Goal: Task Accomplishment & Management: Use online tool/utility

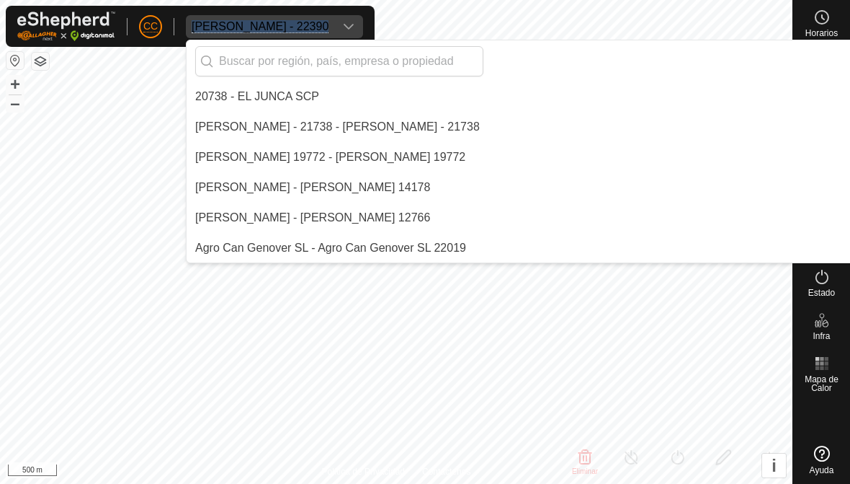
scroll to position [5872, 0]
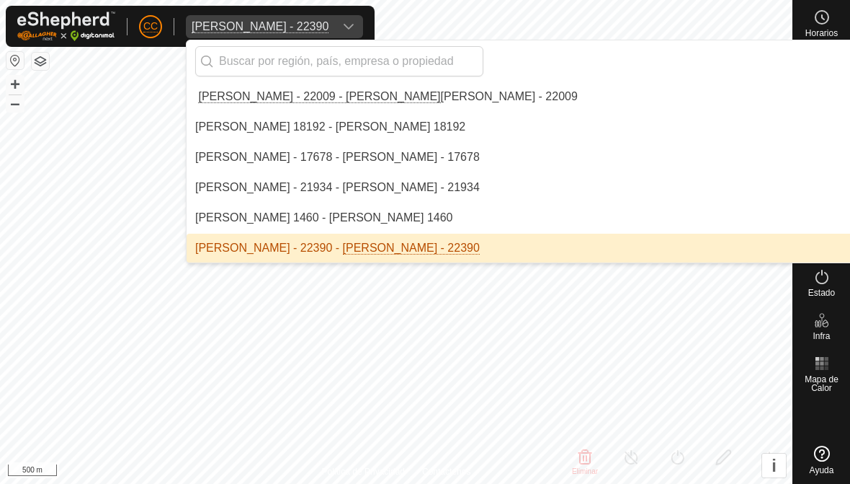
click at [332, 63] on input "text" at bounding box center [339, 61] width 288 height 30
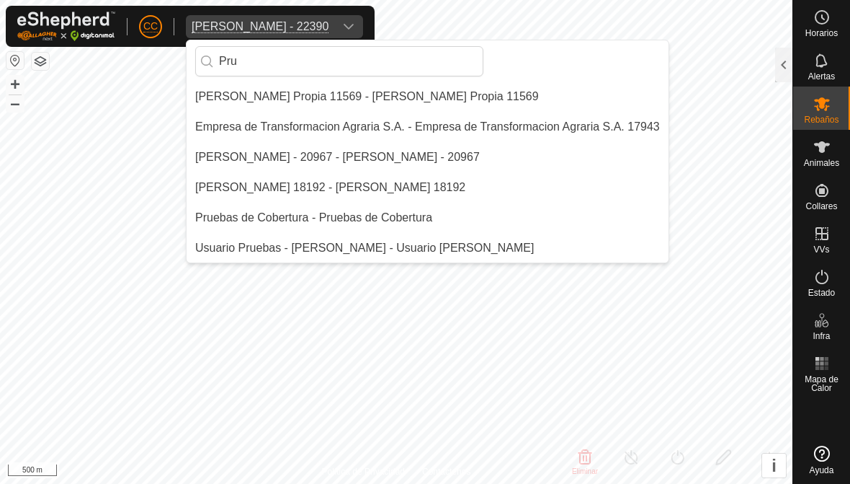
scroll to position [0, 0]
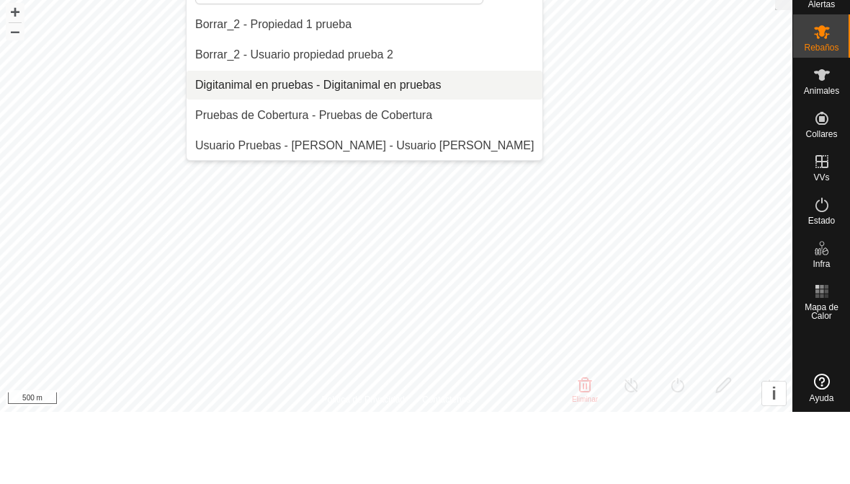
type input "Pru"
click at [300, 143] on li "Digitanimal en pruebas - Digitanimal en pruebas" at bounding box center [365, 157] width 356 height 29
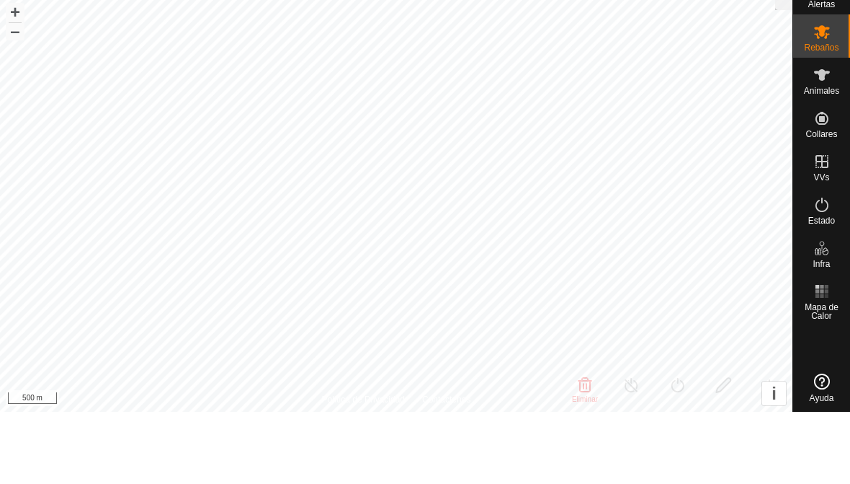
checkbox input "false"
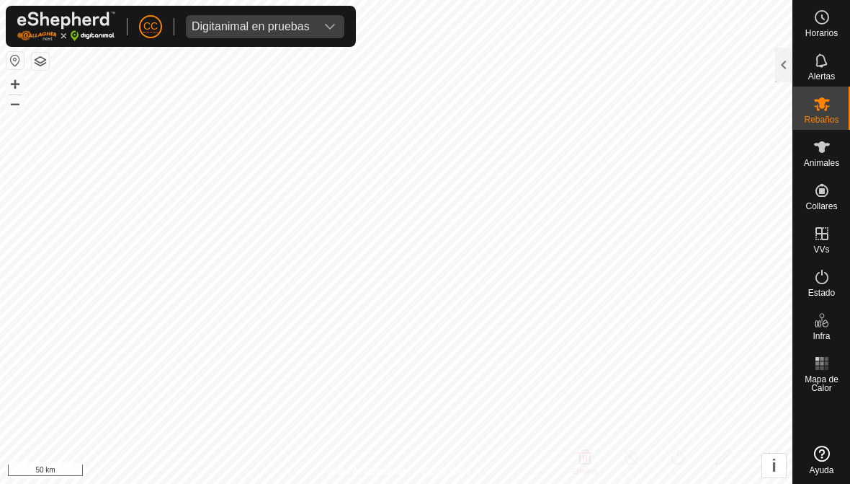
click at [285, 29] on div "Digitanimal en pruebas" at bounding box center [251, 27] width 118 height 12
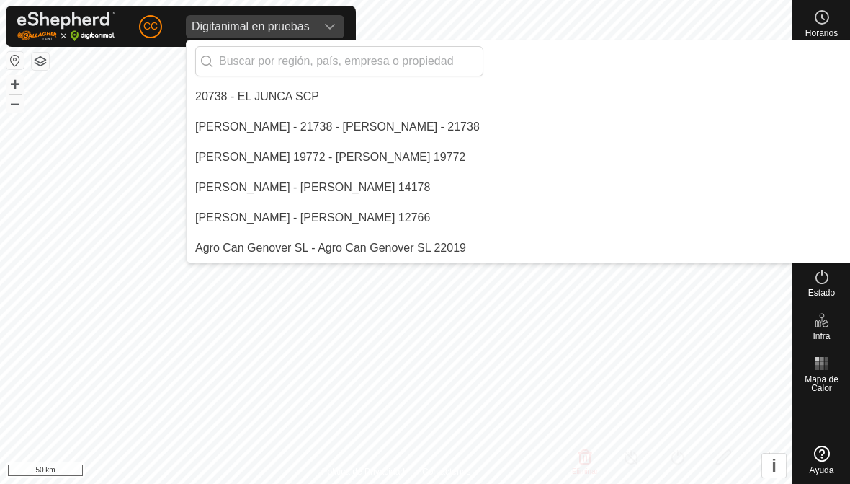
scroll to position [2815, 0]
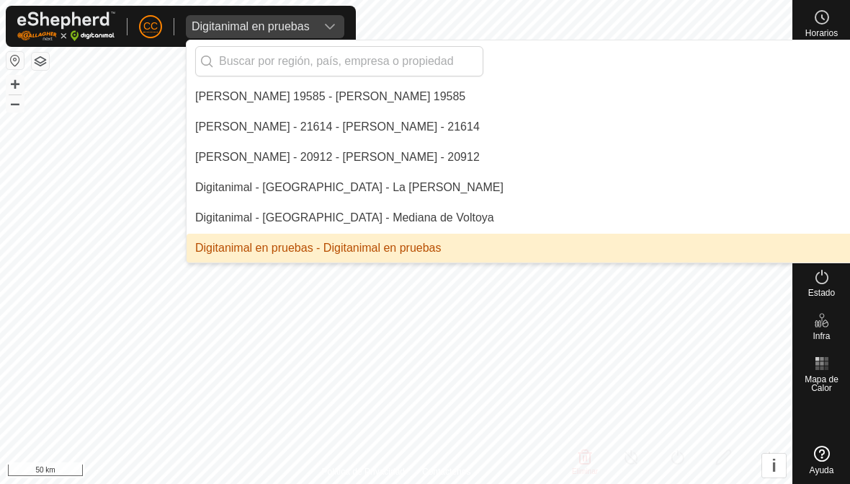
click at [349, 62] on input "text" at bounding box center [339, 61] width 288 height 30
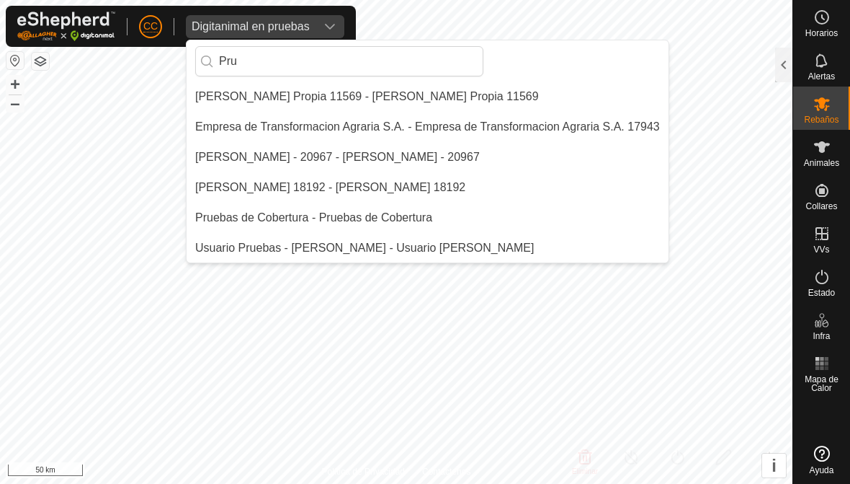
scroll to position [0, 0]
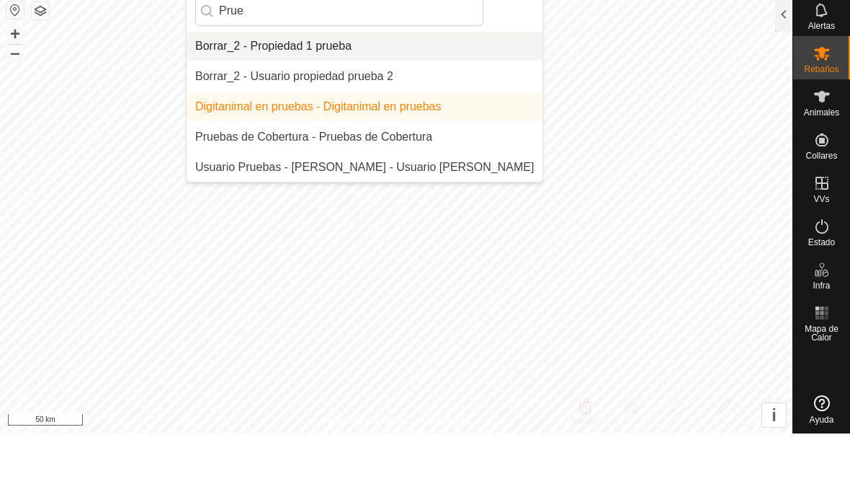
type input "Prue"
click at [280, 88] on div "Borrar_2 - Propiedad 1 prueba" at bounding box center [273, 96] width 156 height 17
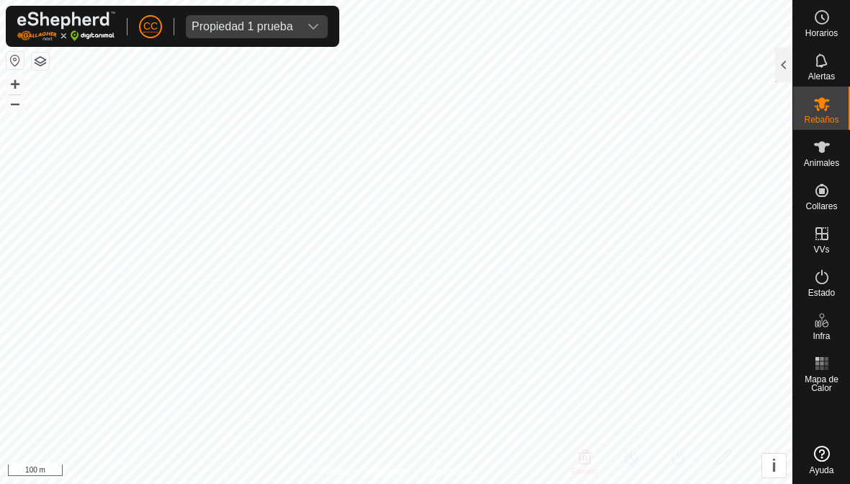
click at [779, 55] on div at bounding box center [783, 65] width 17 height 35
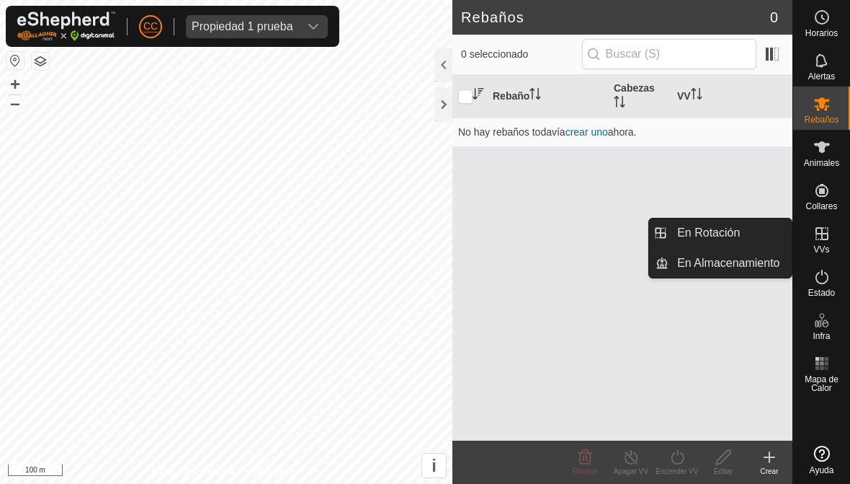
click at [680, 233] on span "En Rotación" at bounding box center [708, 232] width 63 height 17
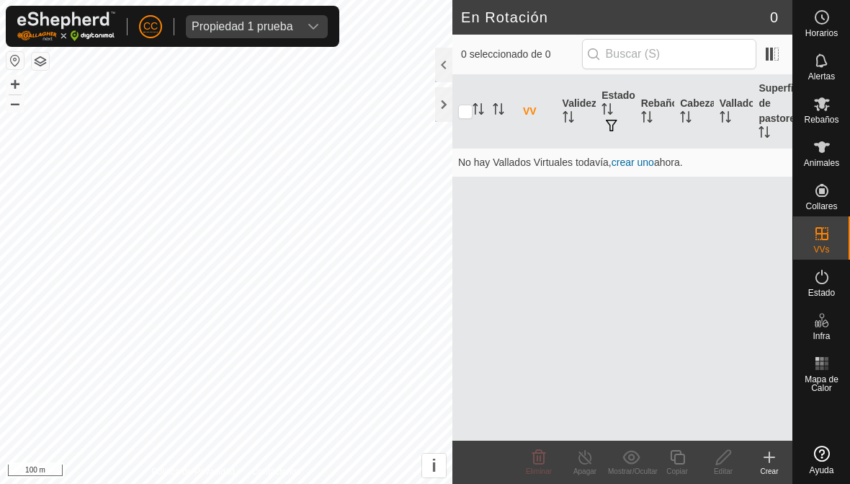
click at [770, 458] on icon at bounding box center [770, 457] width 0 height 10
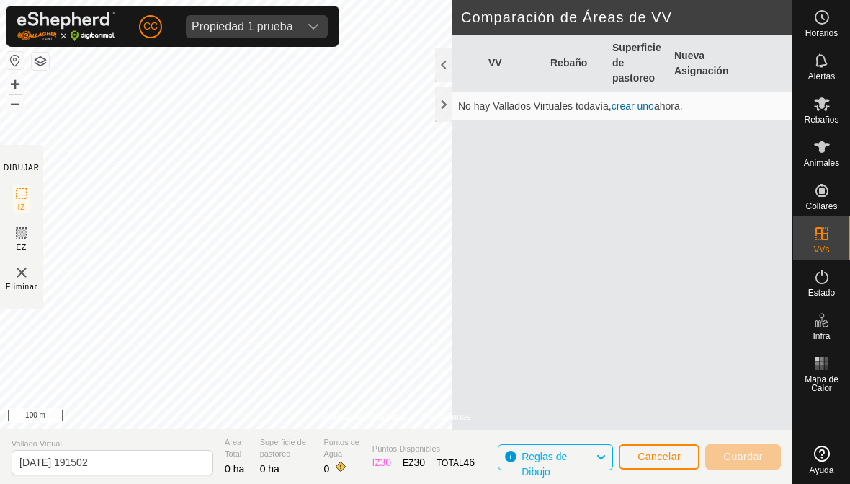
click at [450, 65] on div at bounding box center [443, 65] width 17 height 35
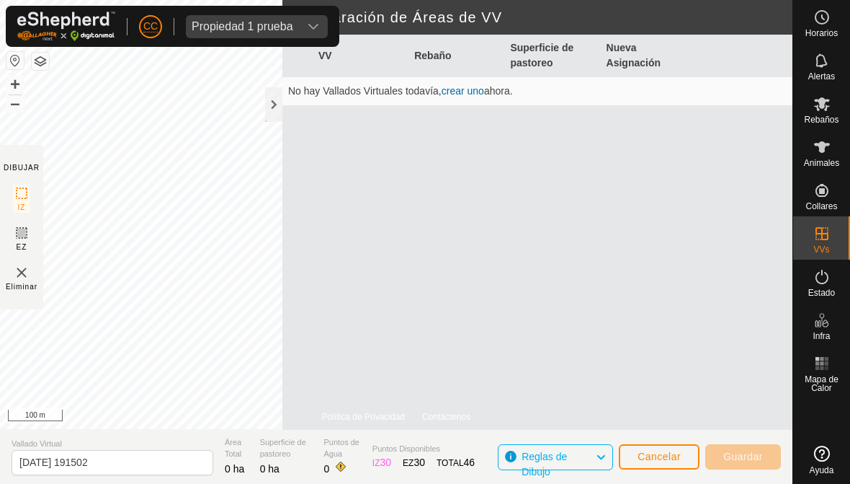
click at [265, 99] on div at bounding box center [273, 104] width 17 height 35
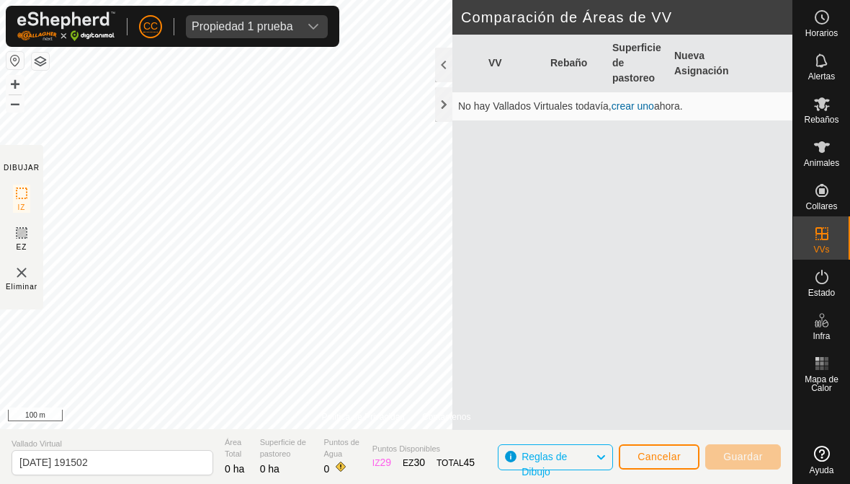
click at [450, 107] on div at bounding box center [443, 104] width 17 height 35
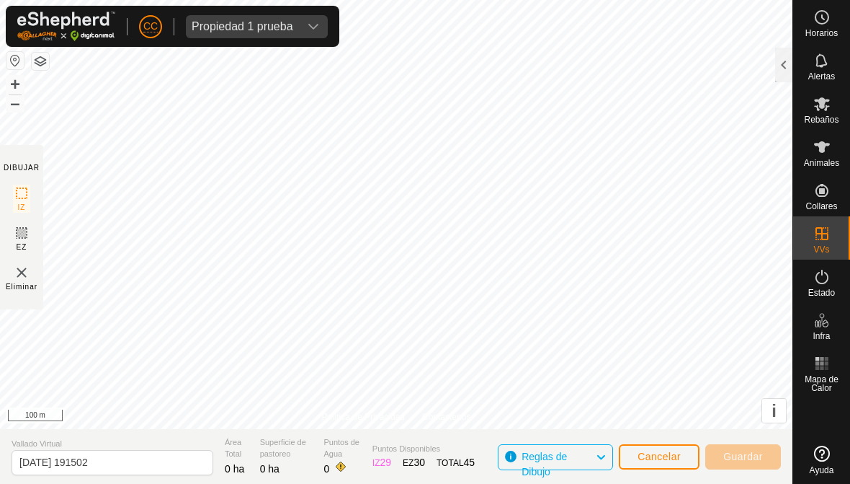
click at [650, 468] on button "Cancelar" at bounding box center [659, 456] width 81 height 25
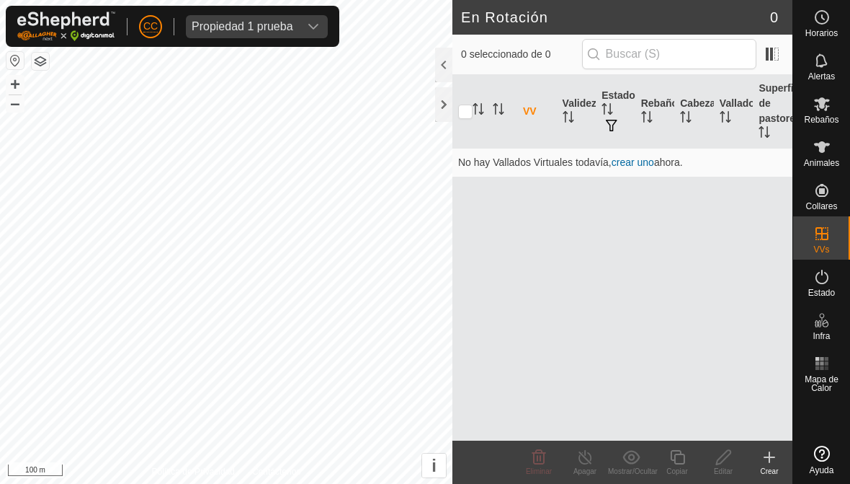
click at [767, 457] on icon at bounding box center [770, 457] width 10 height 0
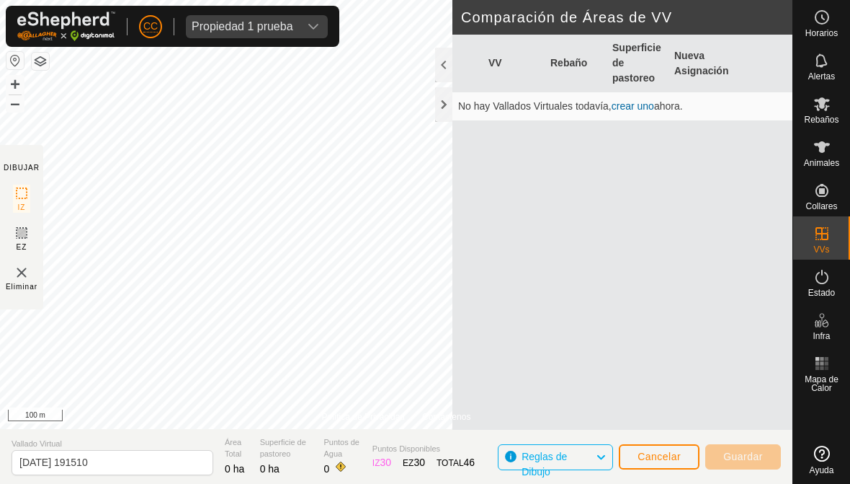
click at [448, 104] on div at bounding box center [443, 104] width 17 height 35
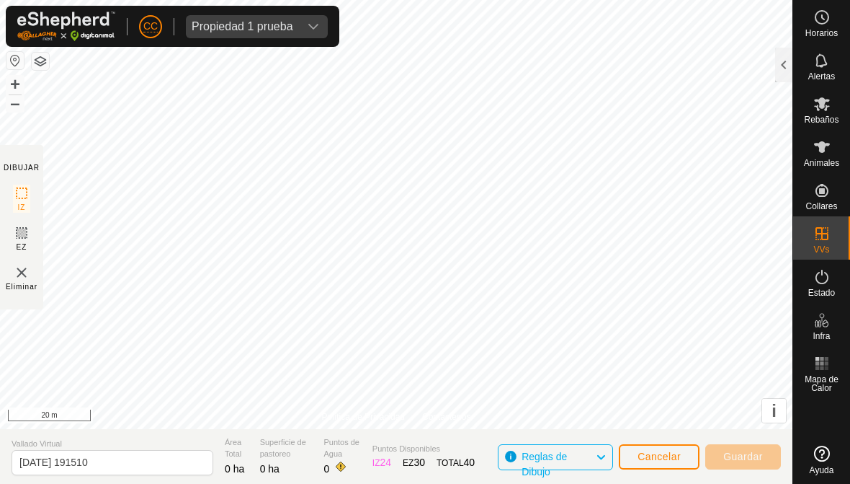
click at [667, 450] on span "Cancelar" at bounding box center [659, 456] width 43 height 12
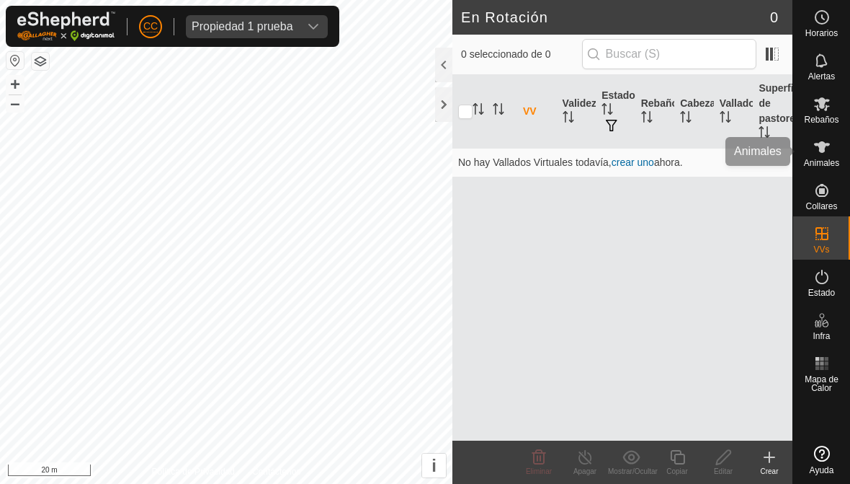
click at [824, 143] on icon at bounding box center [822, 147] width 16 height 12
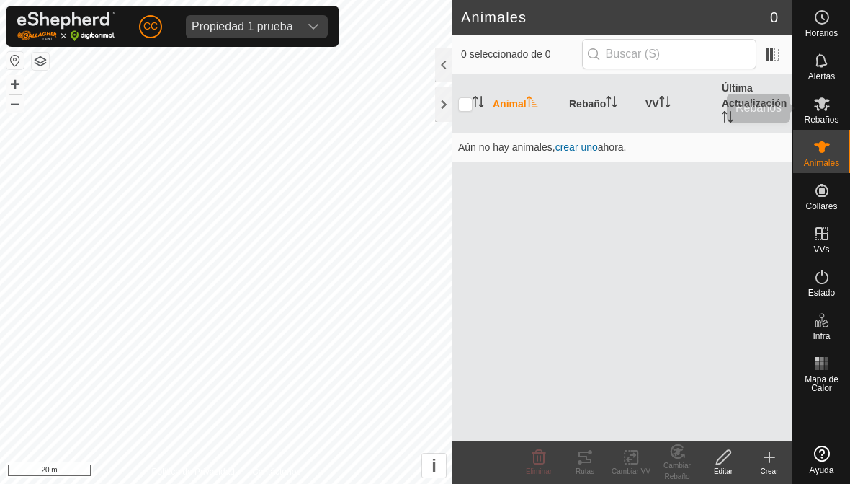
click at [813, 94] on es-mob-svg-icon at bounding box center [822, 103] width 26 height 23
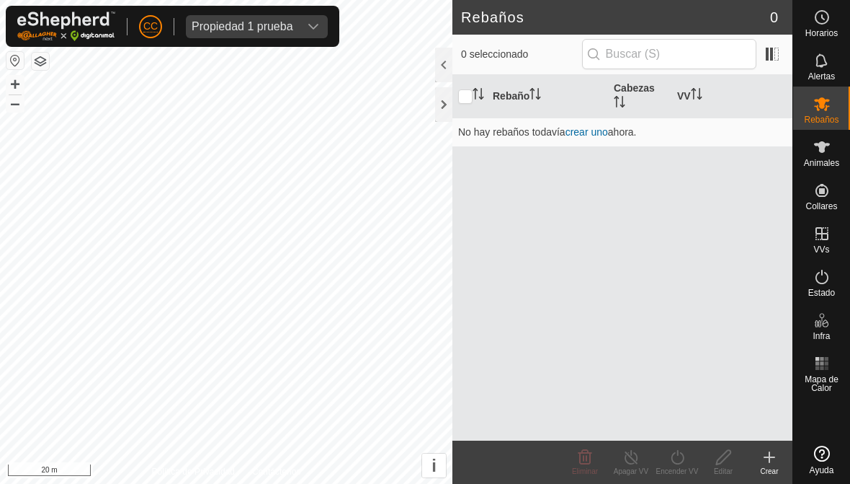
click at [447, 94] on div at bounding box center [443, 104] width 17 height 35
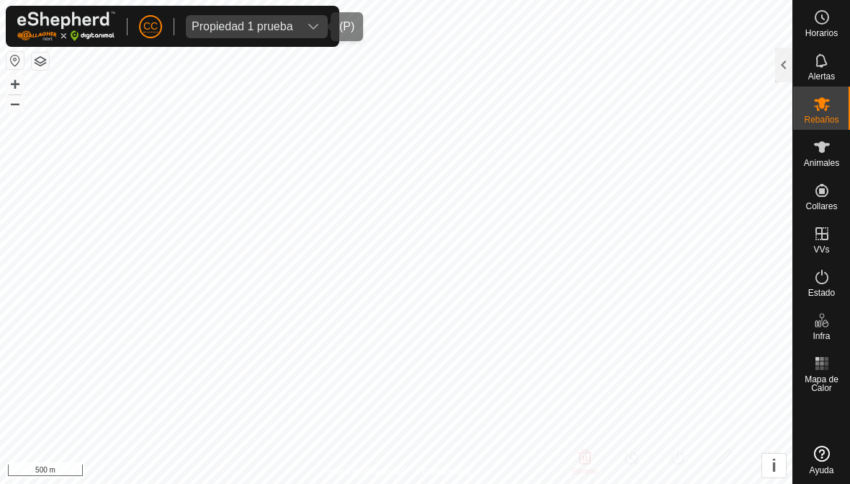
click at [316, 25] on icon "dropdown trigger" at bounding box center [314, 27] width 12 height 12
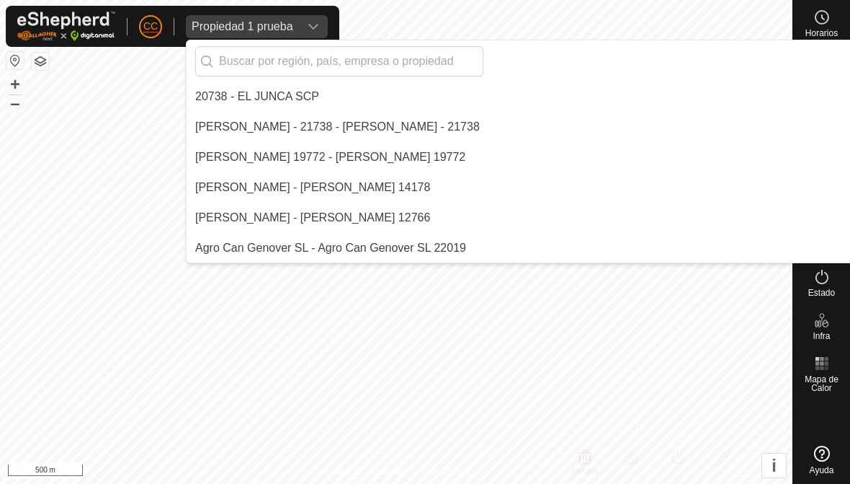
scroll to position [1695, 0]
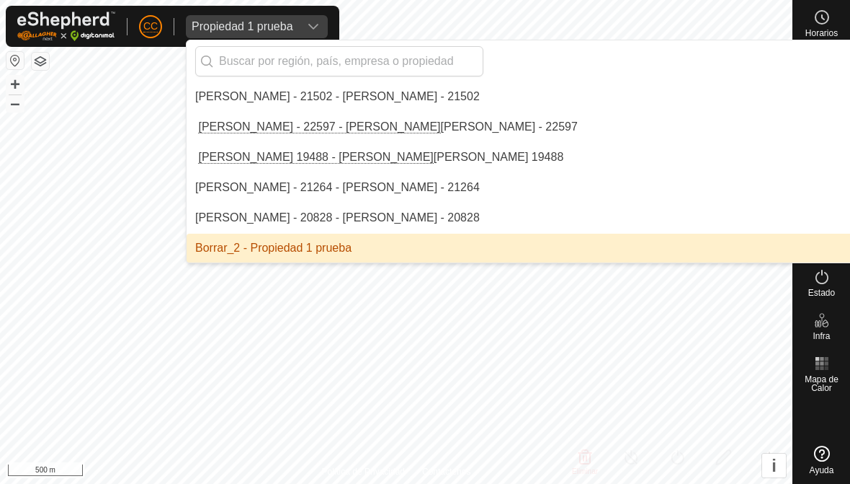
click at [382, 59] on input "text" at bounding box center [339, 61] width 288 height 30
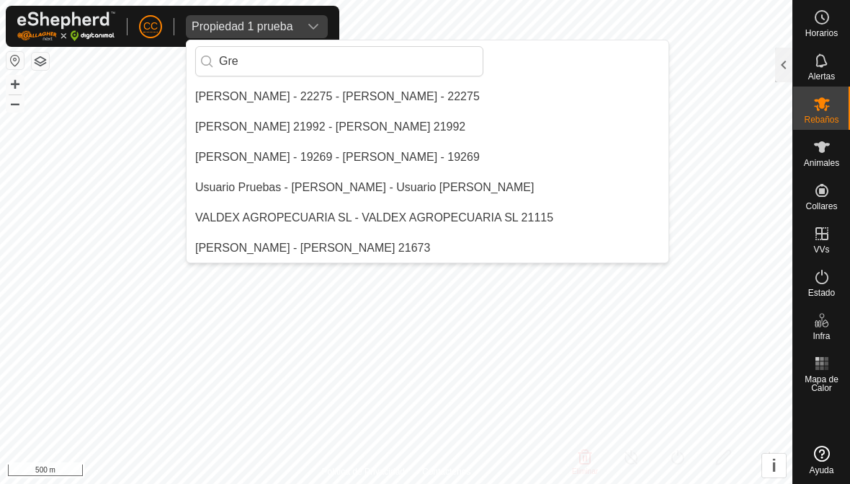
scroll to position [0, 0]
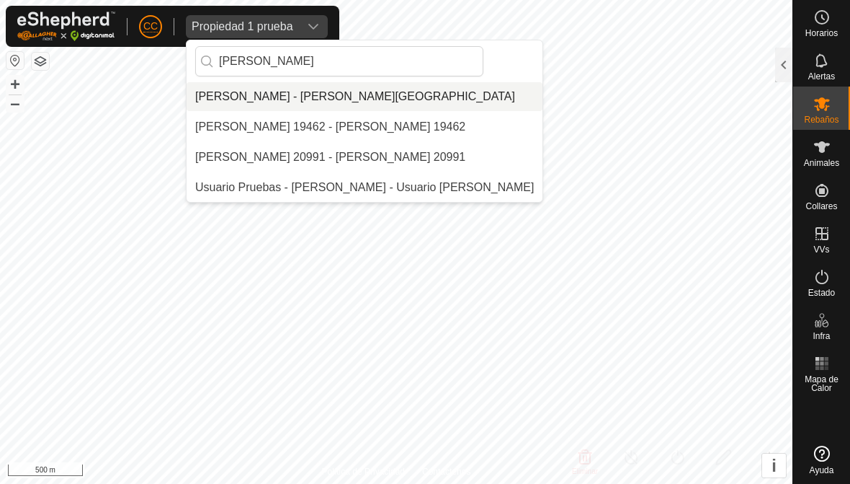
type input "[PERSON_NAME]"
click at [270, 89] on div "[PERSON_NAME] - [PERSON_NAME][GEOGRAPHIC_DATA]" at bounding box center [355, 96] width 320 height 17
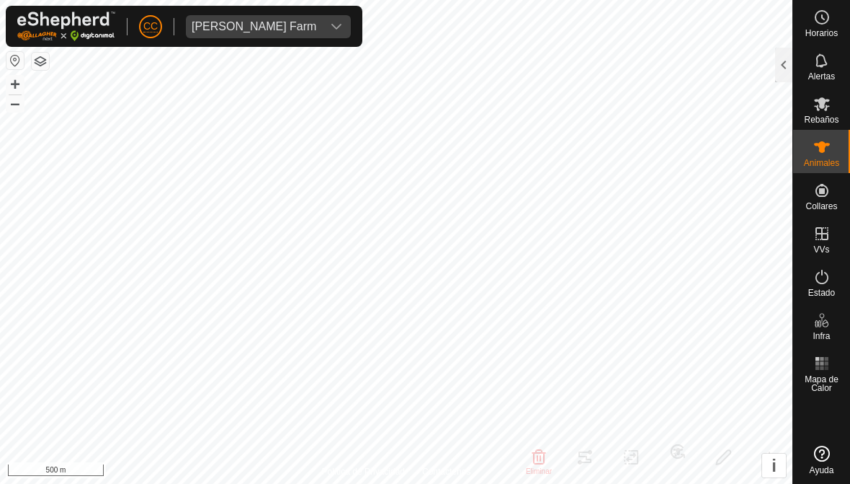
click at [783, 58] on div at bounding box center [783, 65] width 17 height 35
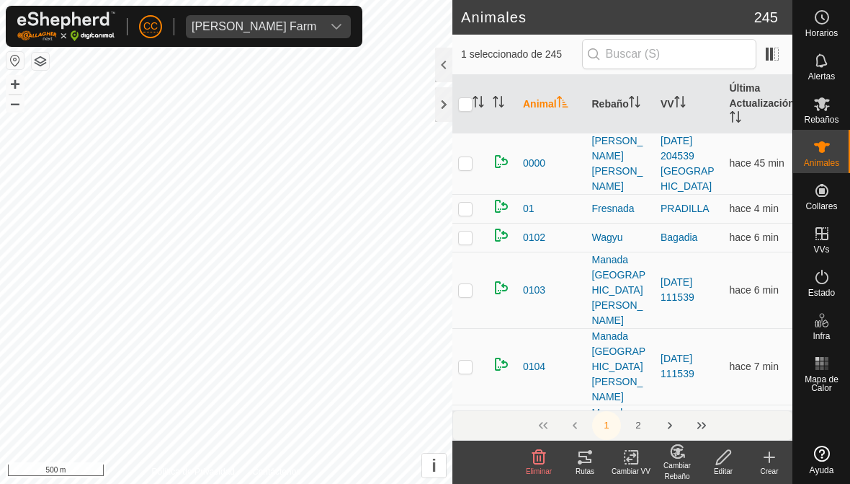
click at [579, 463] on icon at bounding box center [580, 462] width 4 height 4
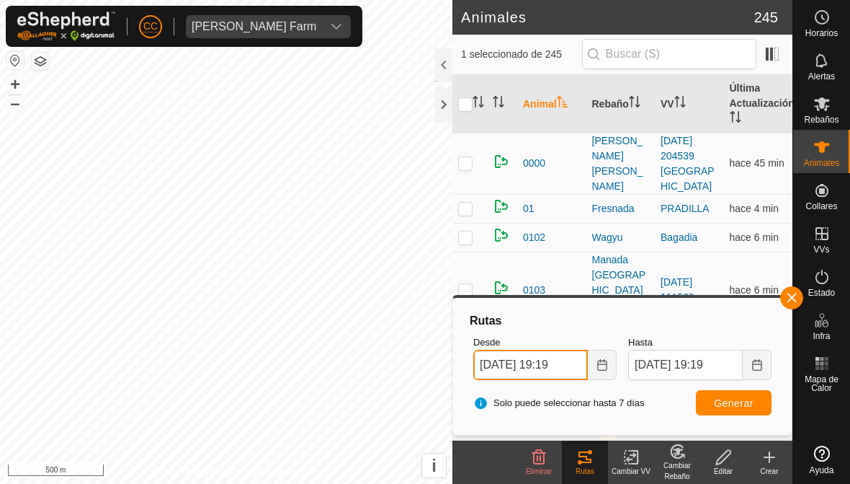
click at [543, 364] on input "[DATE] 19:19" at bounding box center [530, 364] width 115 height 30
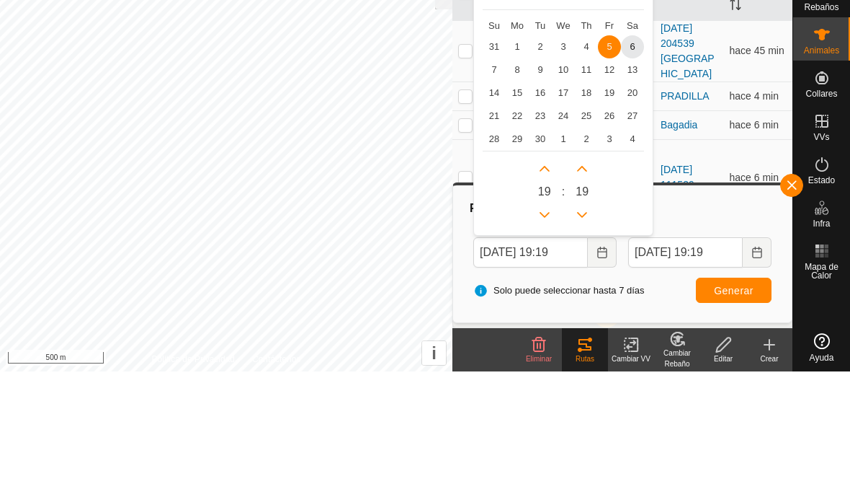
click at [506, 148] on span "1" at bounding box center [517, 159] width 23 height 23
type input "[DATE] 19:19"
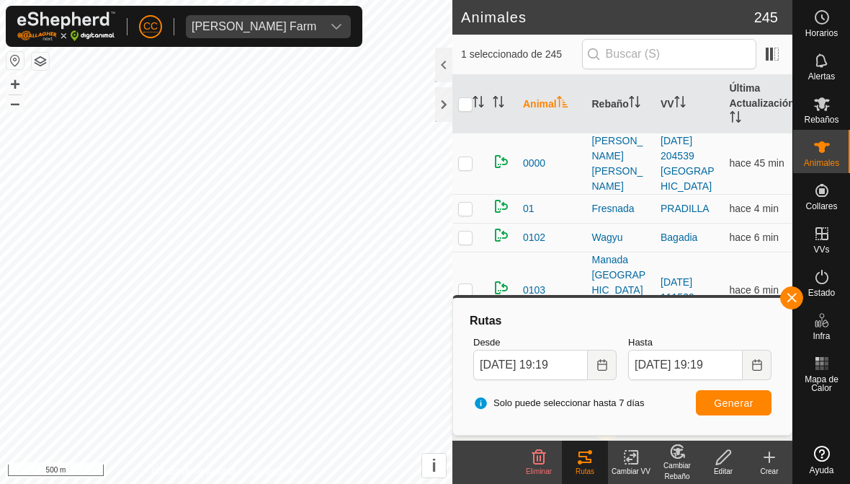
click at [749, 399] on span "Generar" at bounding box center [734, 403] width 40 height 12
click at [821, 355] on icon at bounding box center [822, 363] width 17 height 17
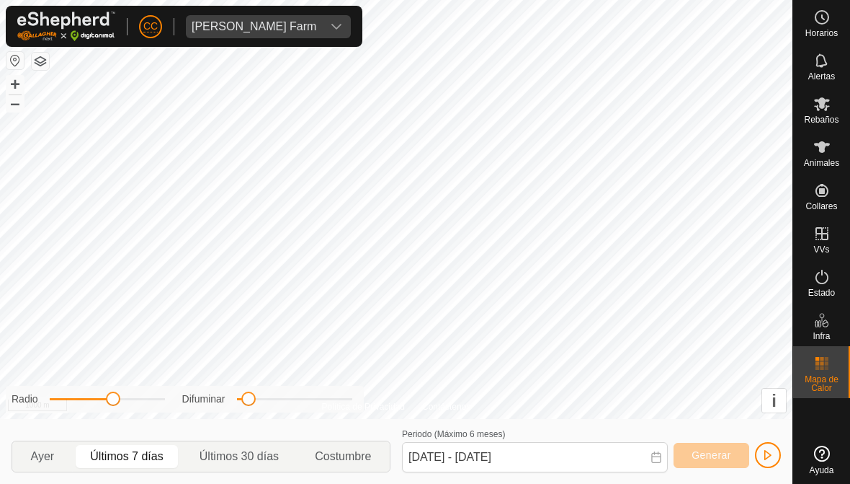
click at [232, 442] on p-togglebutton "Últimos 30 días" at bounding box center [239, 456] width 115 height 30
type input "[DATE] - [DATE]"
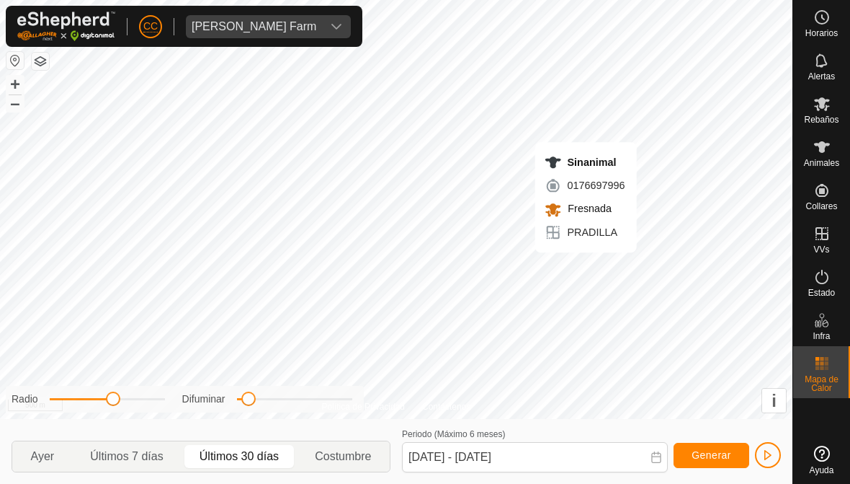
click at [352, 460] on span "Costumbre" at bounding box center [343, 456] width 56 height 17
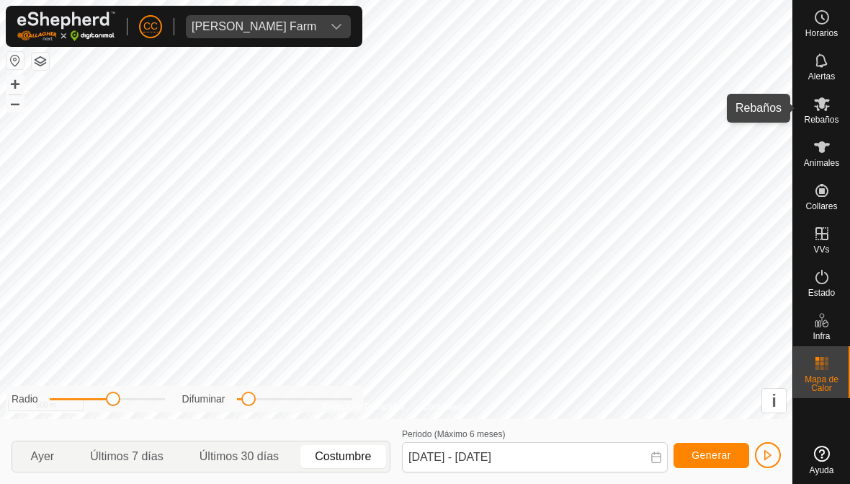
click at [823, 104] on icon at bounding box center [822, 104] width 16 height 14
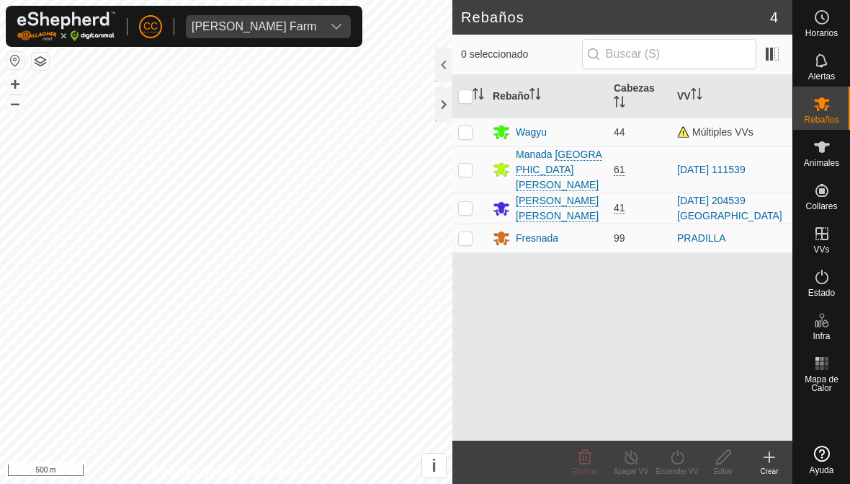
click at [474, 224] on td at bounding box center [470, 237] width 35 height 29
checkbox input "true"
click at [619, 232] on span "99" at bounding box center [620, 238] width 12 height 12
click at [535, 231] on div "Fresnada" at bounding box center [537, 238] width 43 height 15
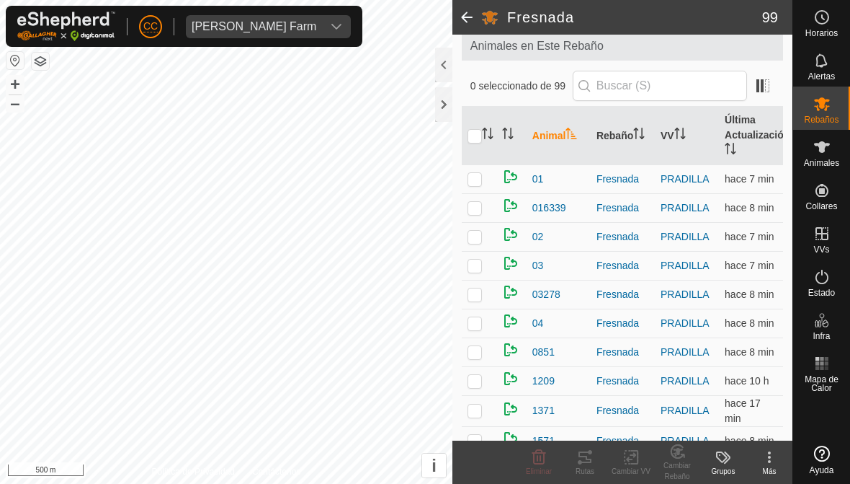
scroll to position [91, 0]
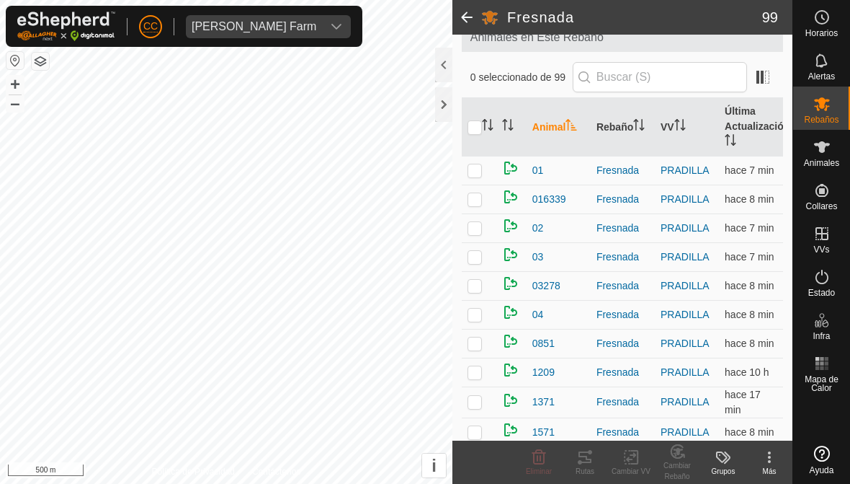
click at [468, 129] on input "checkbox" at bounding box center [475, 127] width 14 height 14
checkbox input "true"
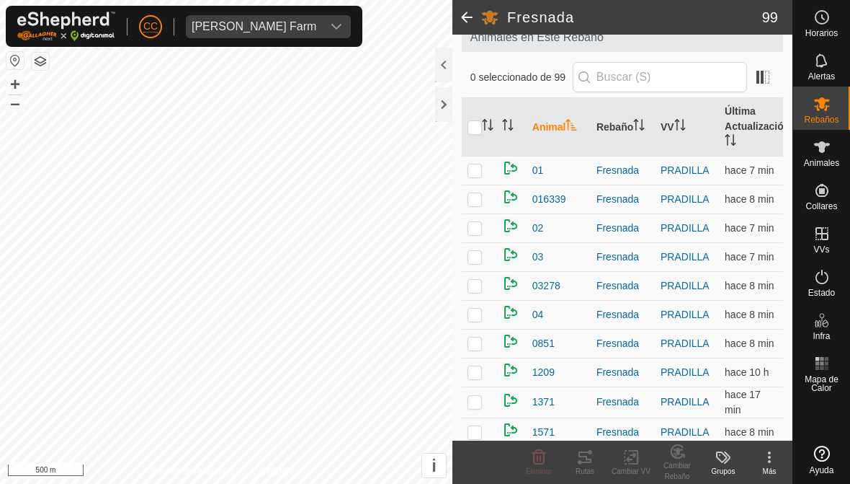
checkbox input "true"
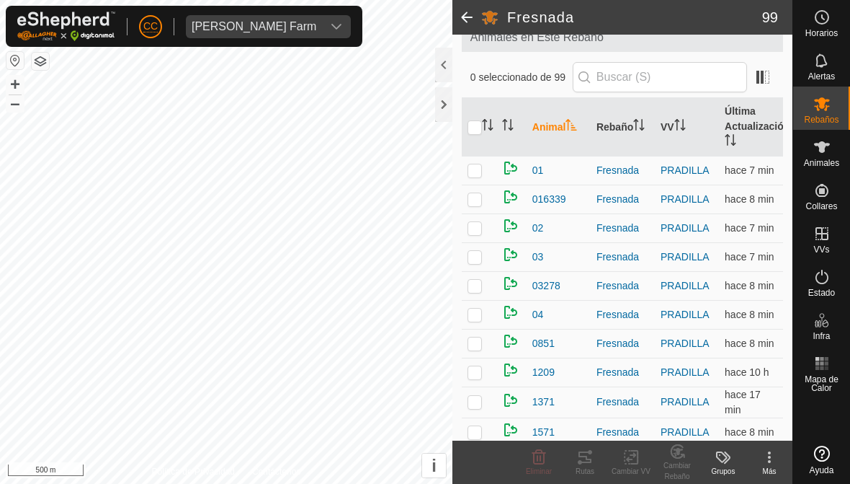
checkbox input "true"
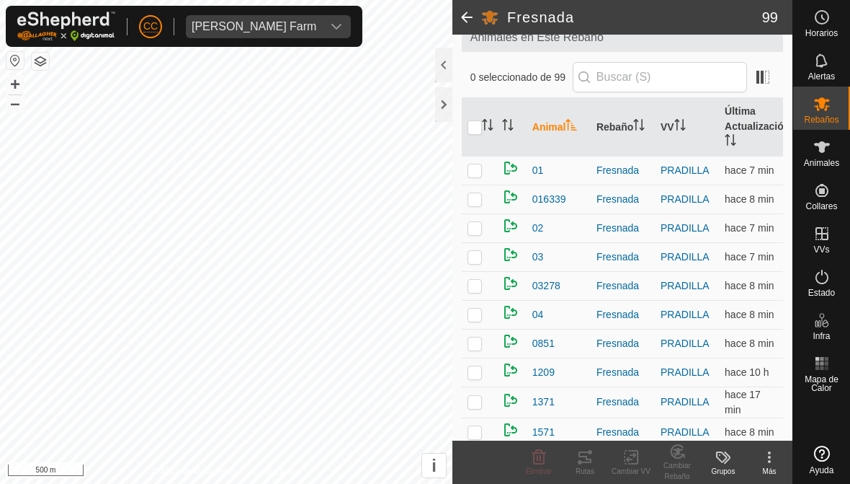
checkbox input "true"
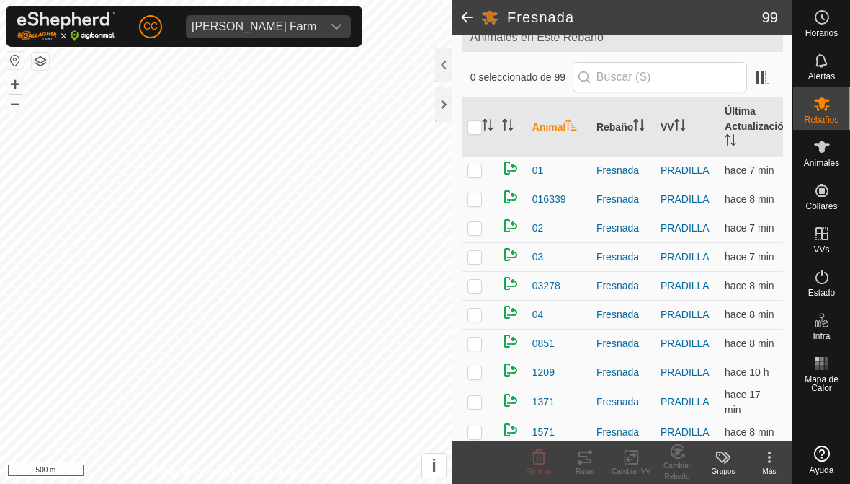
checkbox input "true"
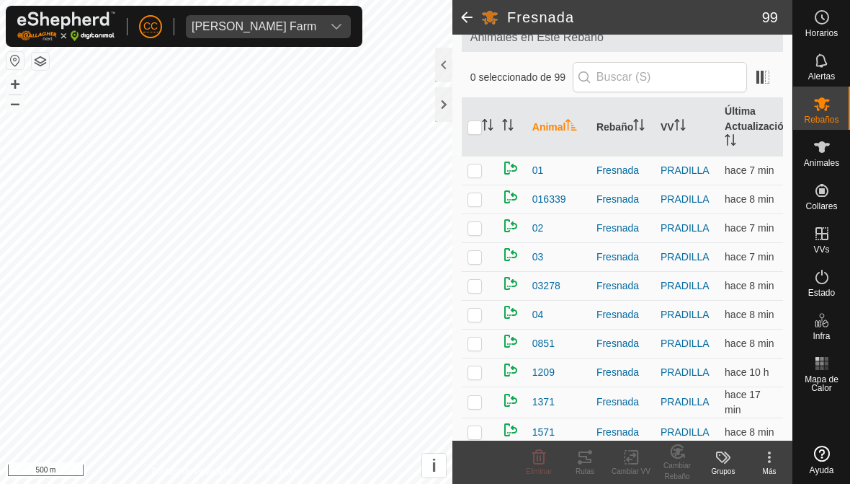
checkbox input "true"
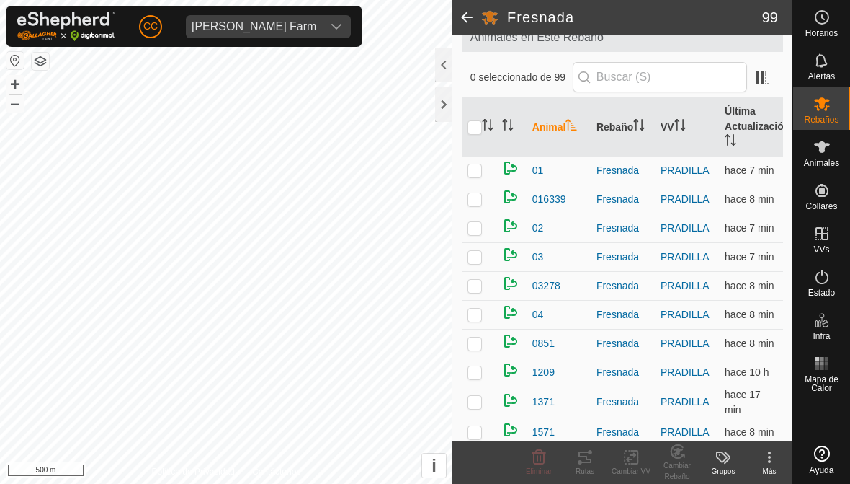
checkbox input "true"
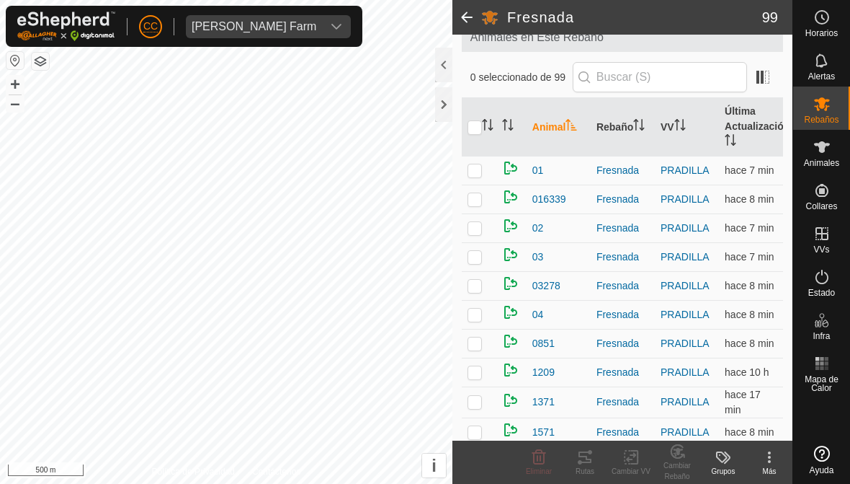
checkbox input "true"
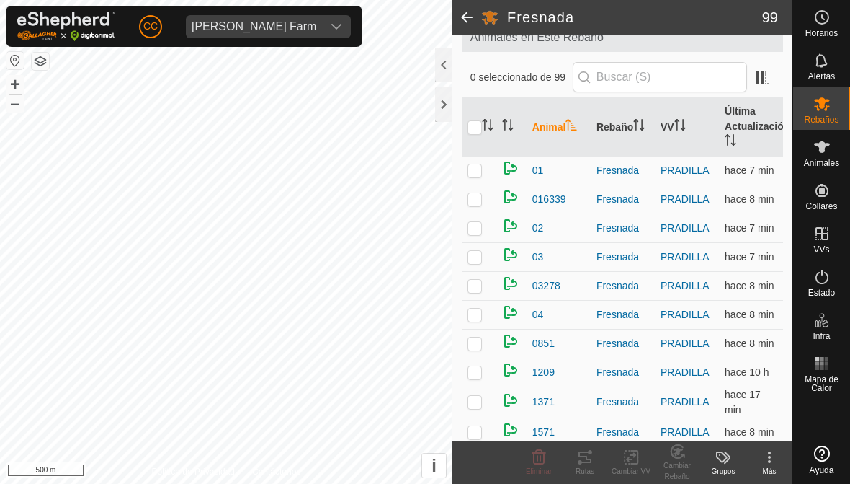
checkbox input "true"
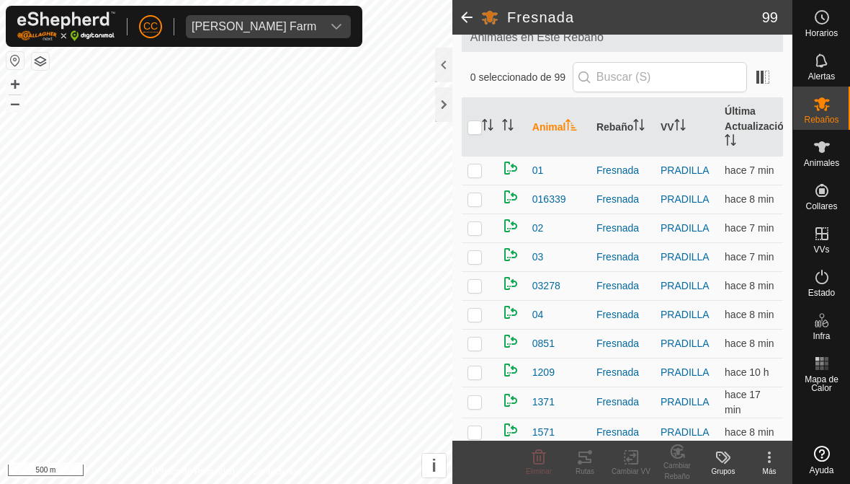
checkbox input "true"
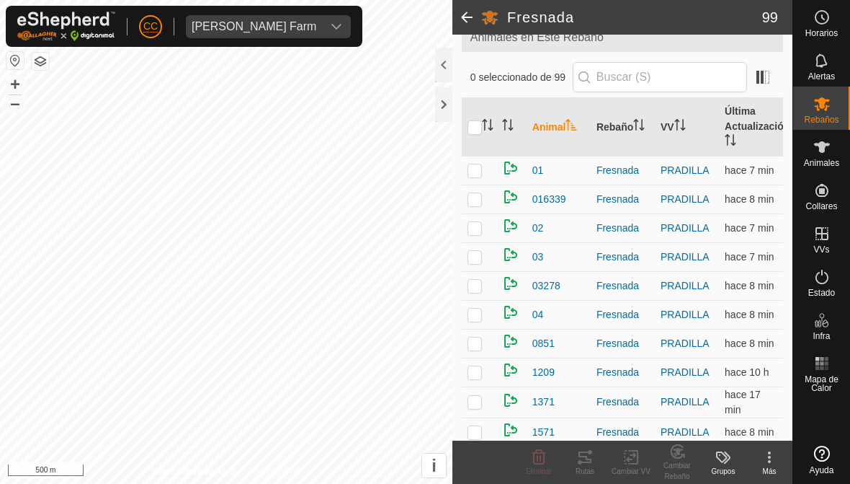
checkbox input "true"
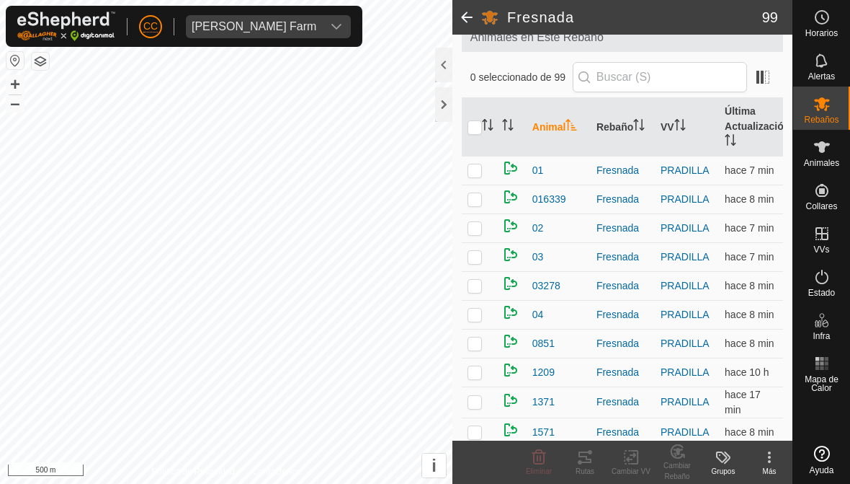
checkbox input "true"
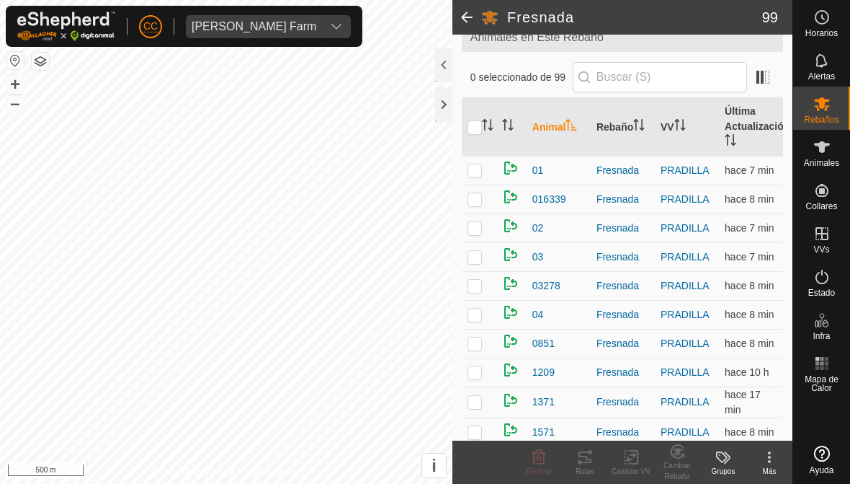
checkbox input "true"
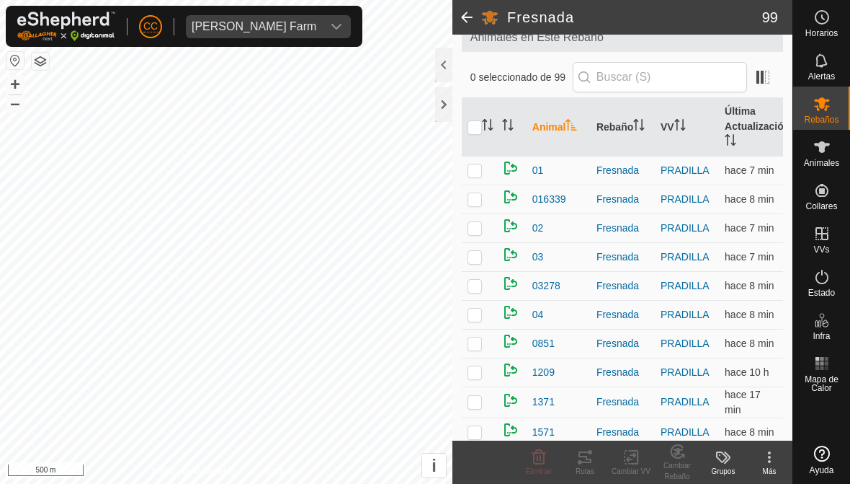
checkbox input "true"
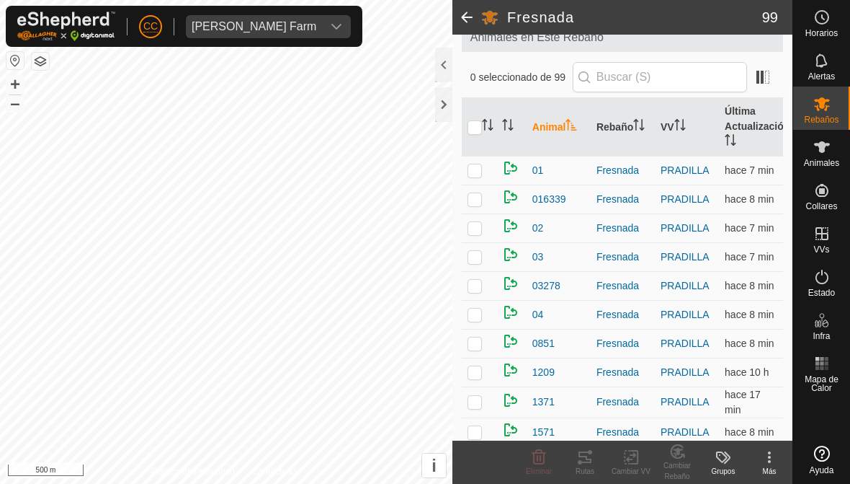
checkbox input "true"
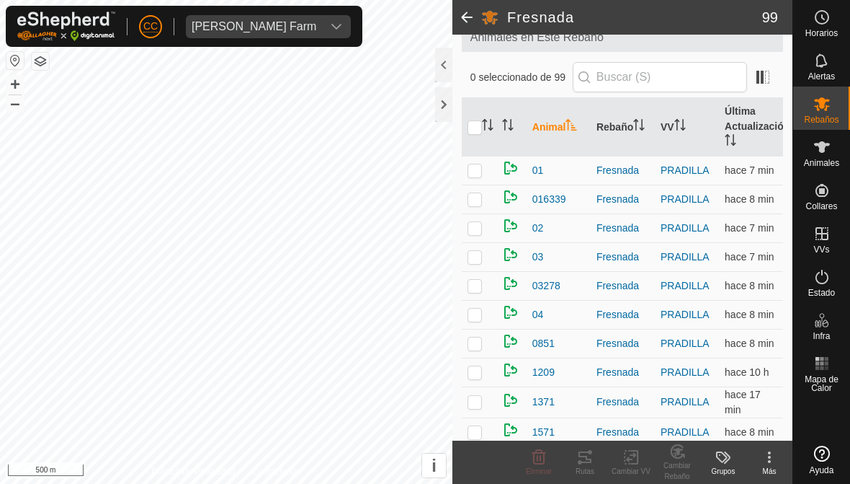
checkbox input "true"
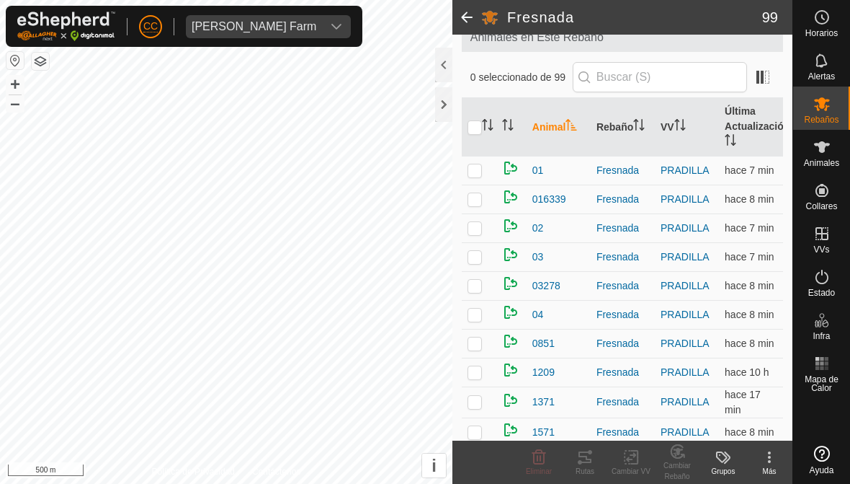
checkbox input "true"
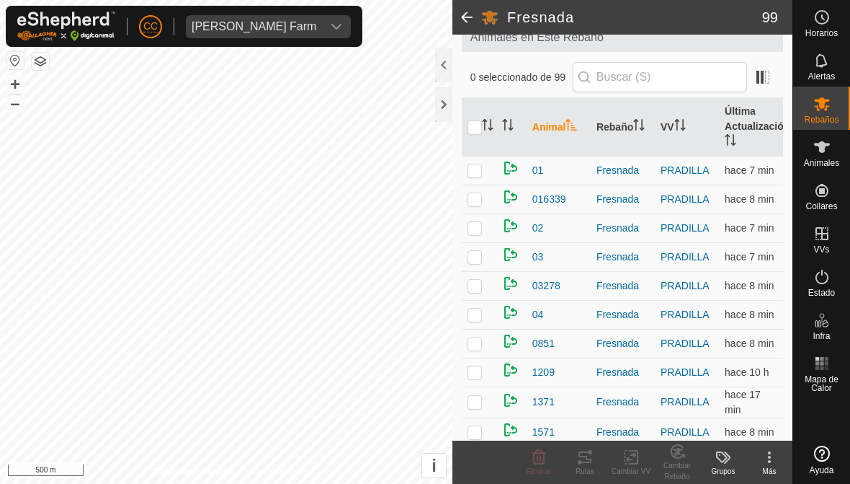
checkbox input "true"
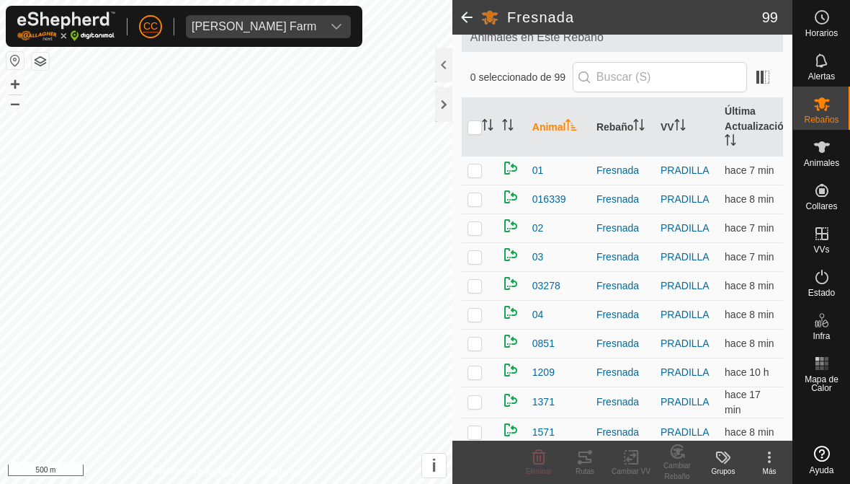
checkbox input "true"
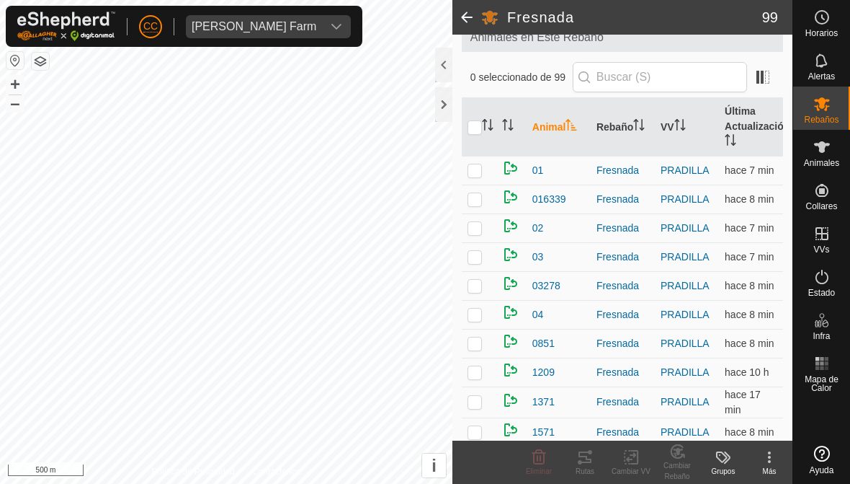
checkbox input "true"
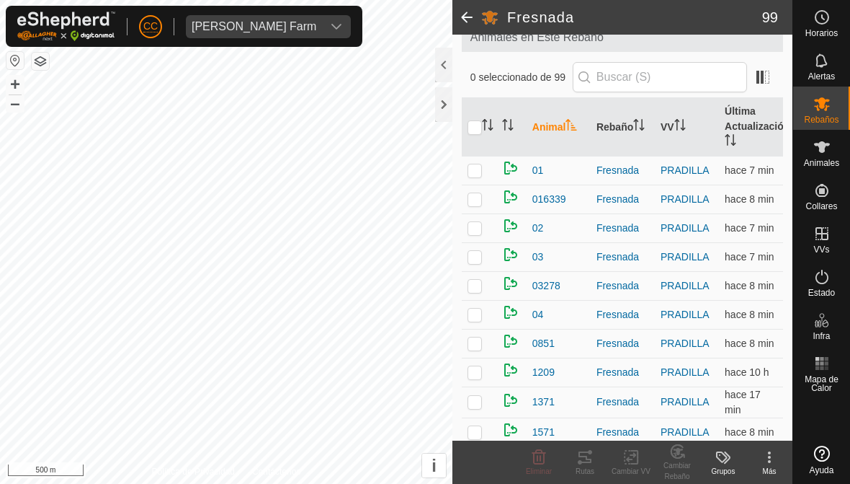
checkbox input "true"
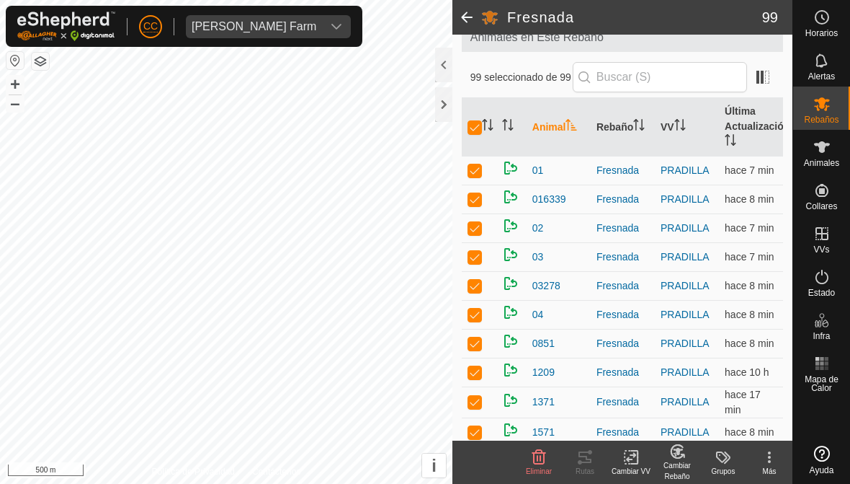
click at [473, 170] on p-checkbox at bounding box center [475, 170] width 14 height 12
checkbox input "false"
click at [484, 205] on td at bounding box center [479, 198] width 35 height 29
checkbox input "false"
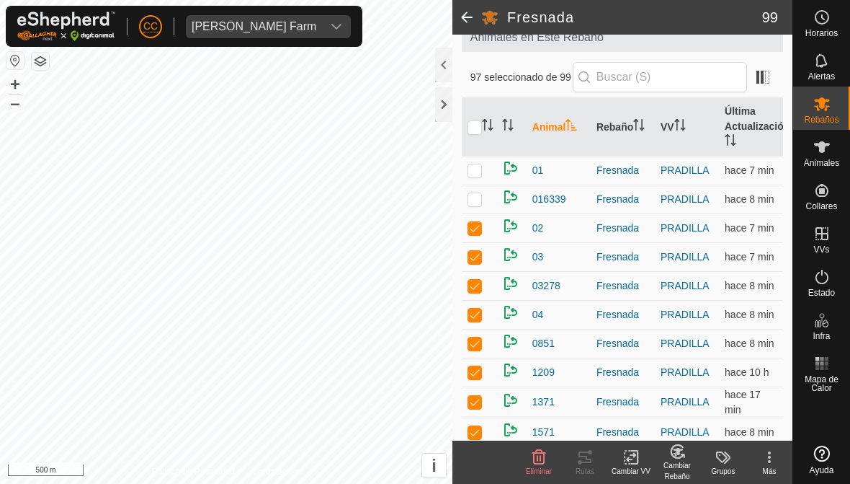
click at [473, 215] on td at bounding box center [479, 227] width 35 height 29
checkbox input "false"
click at [480, 262] on p-checkbox at bounding box center [475, 257] width 14 height 12
checkbox input "false"
click at [465, 316] on td at bounding box center [479, 314] width 35 height 29
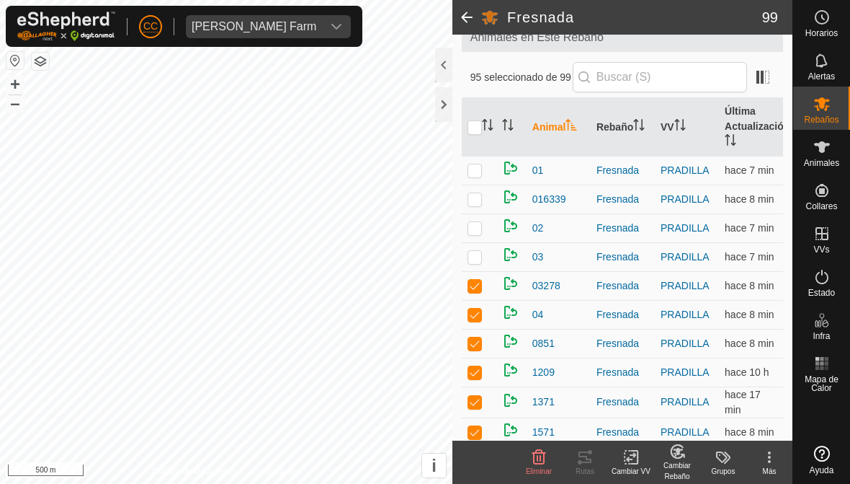
checkbox input "false"
click at [481, 288] on p-checkbox at bounding box center [475, 286] width 14 height 12
checkbox input "false"
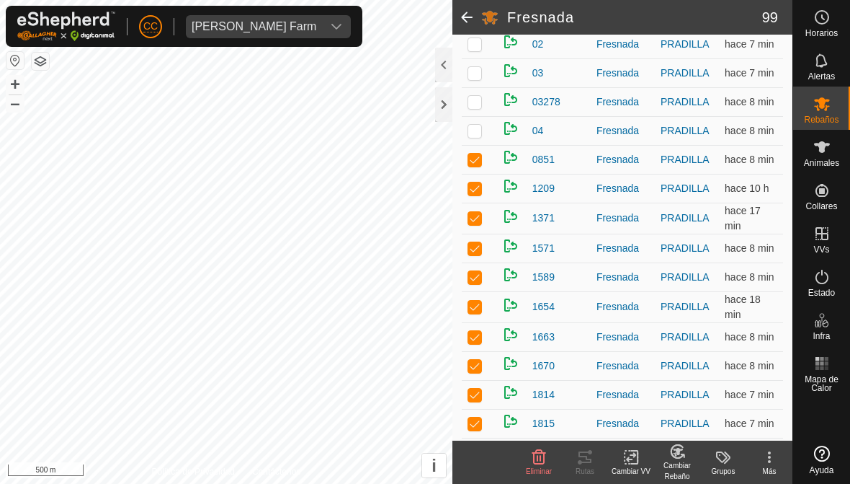
scroll to position [285, 0]
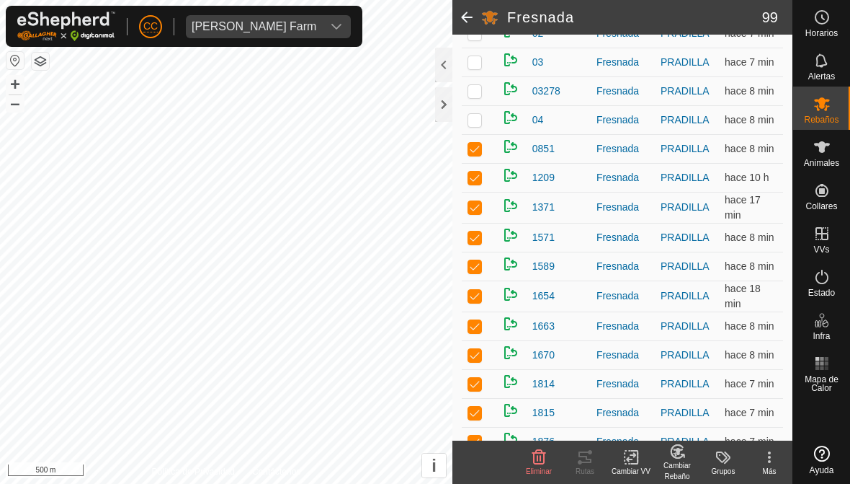
click at [478, 402] on td at bounding box center [479, 412] width 35 height 29
checkbox input "false"
click at [483, 368] on td at bounding box center [479, 354] width 35 height 29
click at [479, 342] on td at bounding box center [479, 354] width 35 height 29
checkbox input "true"
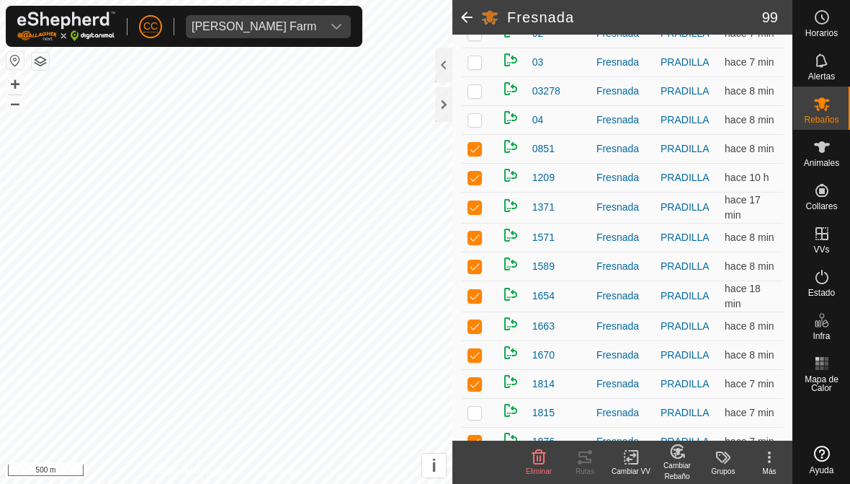
click at [484, 311] on td at bounding box center [479, 295] width 35 height 31
checkbox input "false"
click at [477, 277] on td at bounding box center [479, 265] width 35 height 29
checkbox input "false"
click at [479, 239] on p-checkbox at bounding box center [475, 237] width 14 height 12
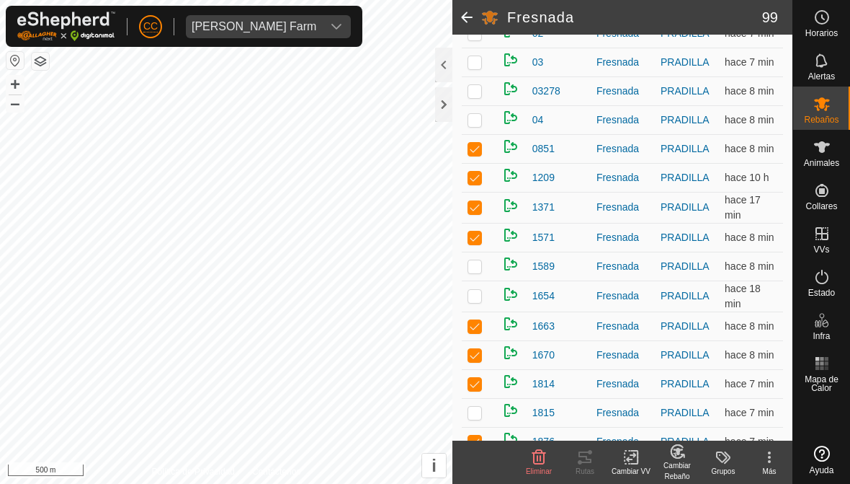
checkbox input "false"
click at [478, 208] on p-checkbox at bounding box center [475, 207] width 14 height 12
checkbox input "false"
click at [478, 183] on p-checkbox at bounding box center [475, 178] width 14 height 12
checkbox input "false"
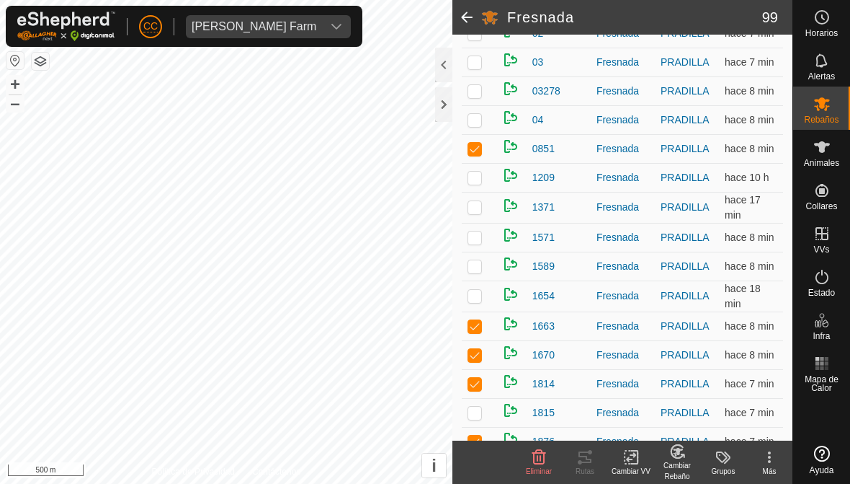
click at [481, 147] on p-checkbox at bounding box center [475, 149] width 14 height 12
checkbox input "false"
click at [481, 380] on p-checkbox at bounding box center [475, 384] width 14 height 12
checkbox input "false"
click at [481, 343] on td at bounding box center [479, 354] width 35 height 29
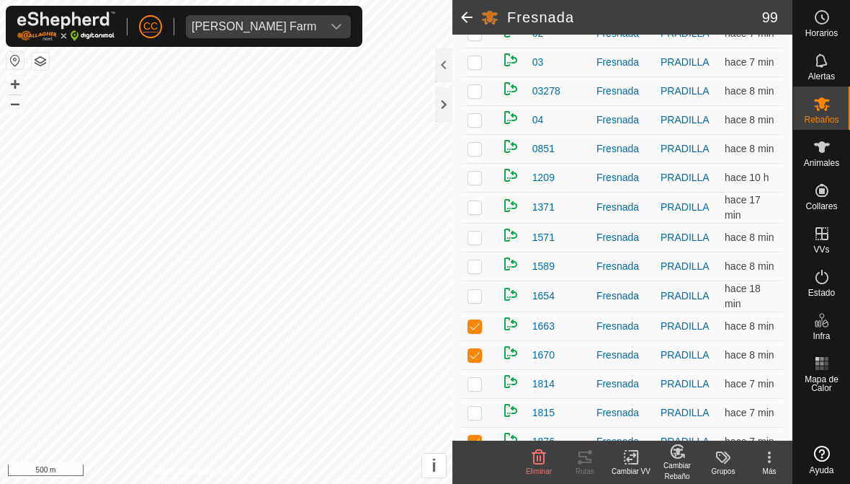
checkbox input "false"
click at [482, 311] on td at bounding box center [479, 295] width 35 height 31
checkbox input "true"
click at [481, 316] on td at bounding box center [479, 325] width 35 height 29
checkbox input "false"
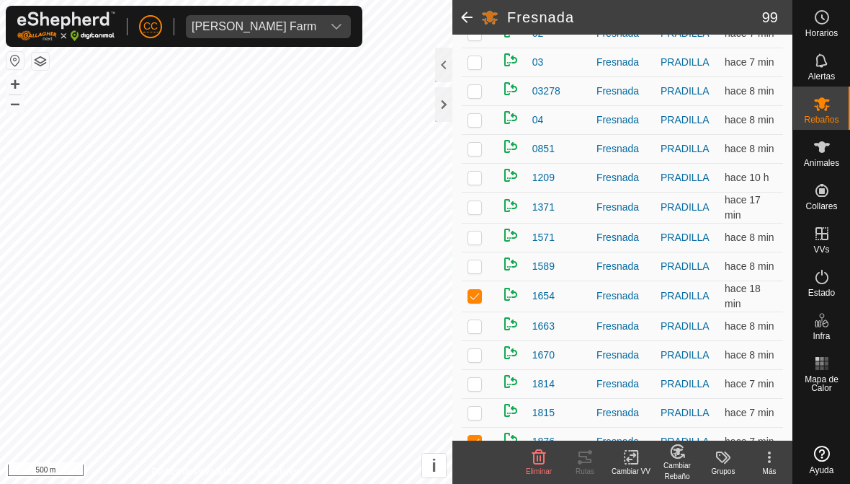
click at [479, 288] on td at bounding box center [479, 295] width 35 height 31
checkbox input "false"
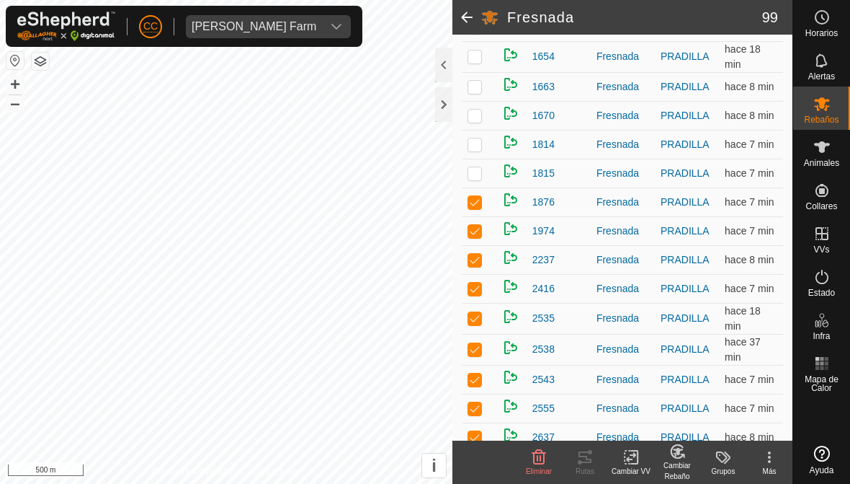
scroll to position [524, 0]
click at [480, 378] on p-checkbox at bounding box center [475, 380] width 14 height 12
checkbox input "false"
click at [481, 341] on td at bounding box center [479, 349] width 35 height 31
checkbox input "false"
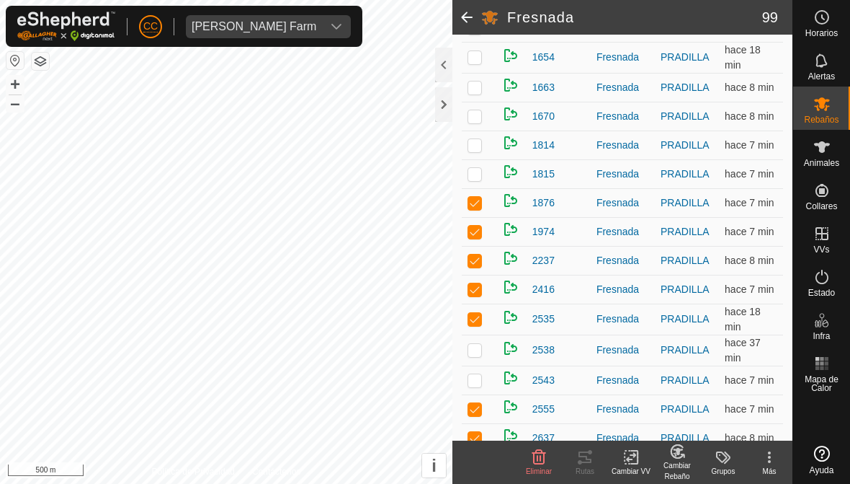
click at [482, 312] on td at bounding box center [479, 318] width 35 height 31
checkbox input "false"
click at [477, 283] on p-checkbox at bounding box center [475, 289] width 14 height 12
checkbox input "false"
click at [483, 250] on td at bounding box center [479, 260] width 35 height 29
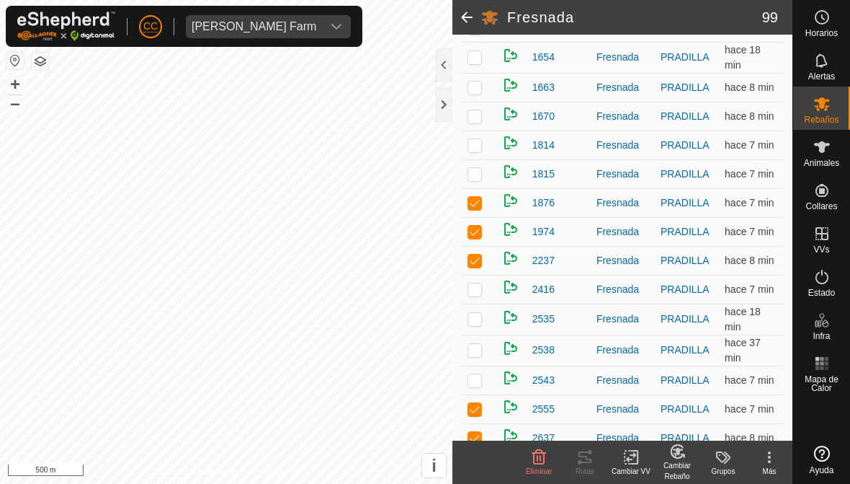
checkbox input "false"
click at [483, 230] on td at bounding box center [479, 231] width 35 height 29
checkbox input "false"
click at [485, 194] on td at bounding box center [479, 202] width 35 height 29
checkbox input "false"
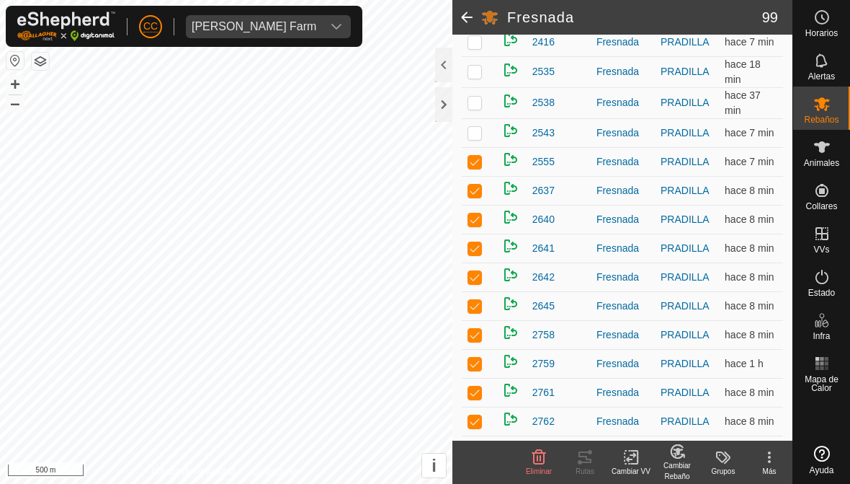
scroll to position [773, 0]
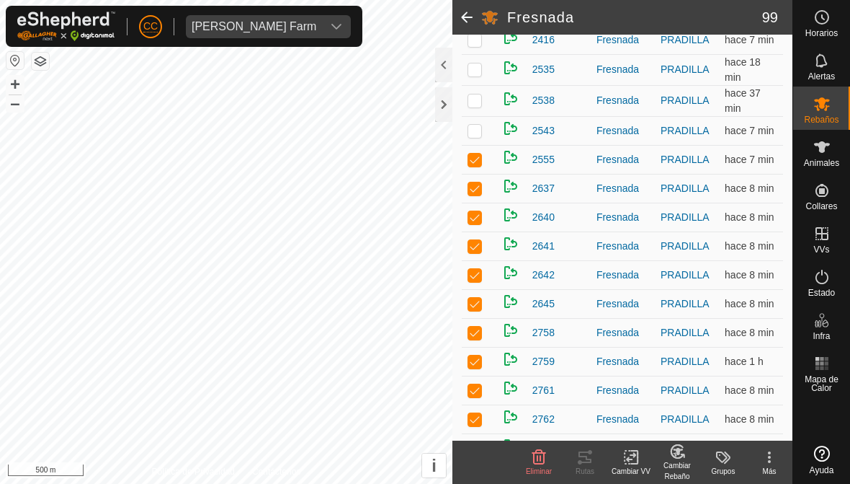
click at [473, 390] on p-checkbox at bounding box center [475, 390] width 14 height 12
checkbox input "false"
click at [478, 353] on td at bounding box center [479, 361] width 35 height 29
checkbox input "false"
click at [481, 321] on td at bounding box center [479, 332] width 35 height 29
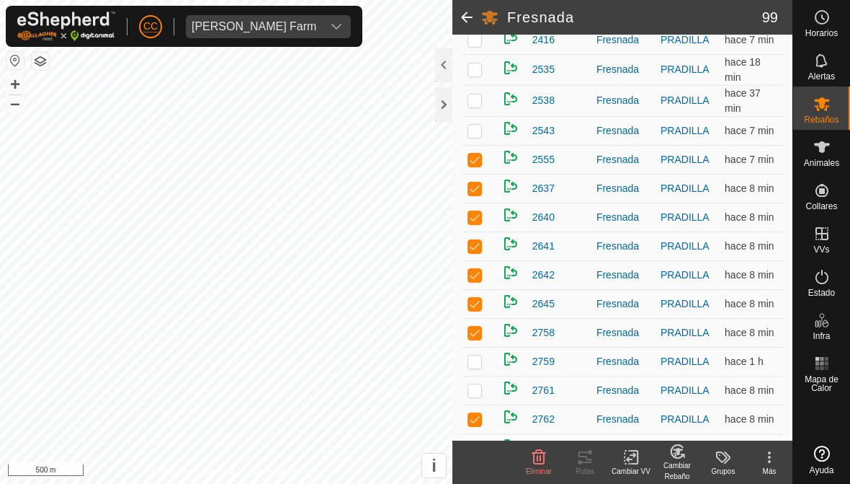
checkbox input "false"
click at [485, 297] on td at bounding box center [479, 303] width 35 height 29
checkbox input "false"
click at [485, 267] on td at bounding box center [479, 274] width 35 height 29
checkbox input "false"
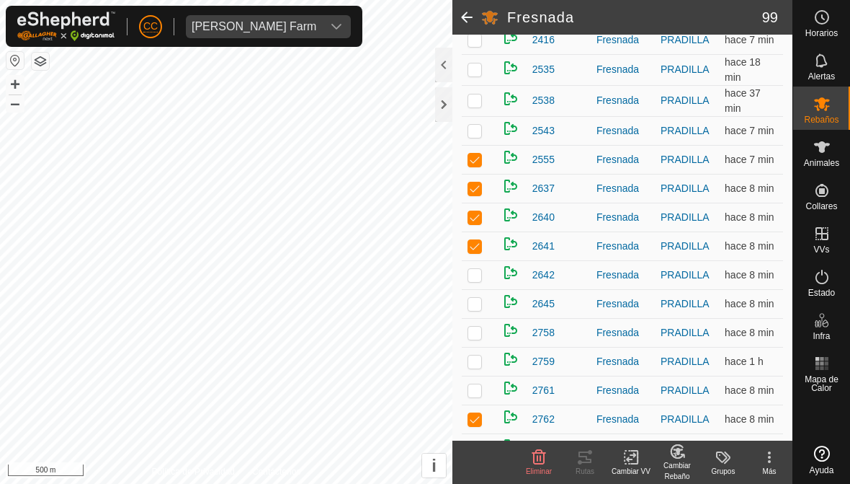
click at [482, 255] on td at bounding box center [479, 245] width 35 height 29
checkbox input "false"
click at [478, 227] on td at bounding box center [479, 216] width 35 height 29
checkbox input "false"
click at [482, 195] on td at bounding box center [479, 188] width 35 height 29
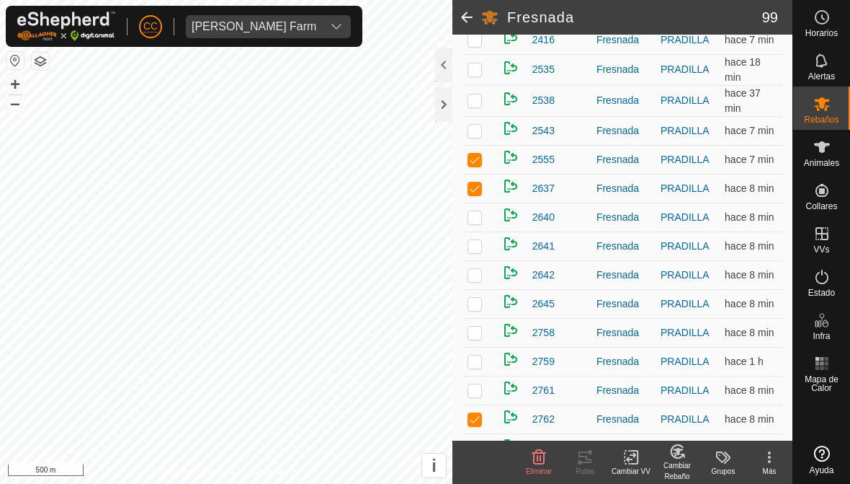
checkbox input "false"
click at [481, 152] on td at bounding box center [479, 159] width 35 height 29
checkbox input "false"
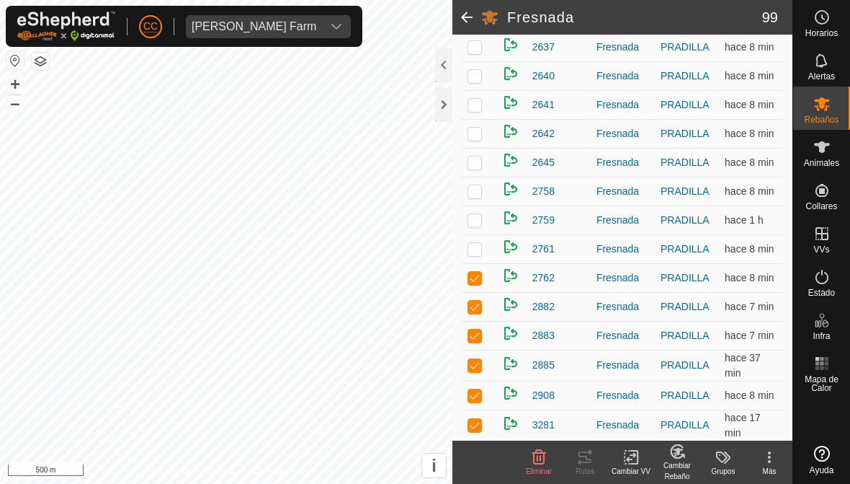
scroll to position [919, 0]
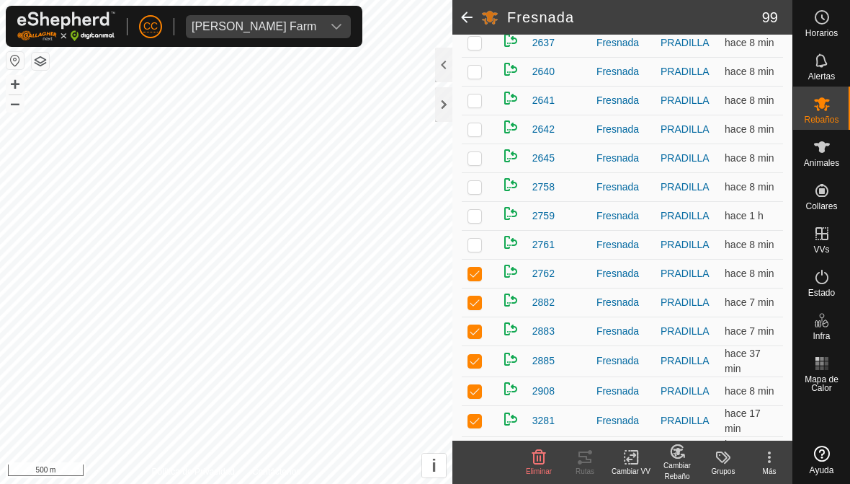
click at [486, 409] on td at bounding box center [479, 420] width 35 height 31
checkbox input "false"
click at [477, 358] on p-checkbox at bounding box center [475, 361] width 14 height 12
checkbox input "false"
click at [479, 329] on p-checkbox at bounding box center [475, 331] width 14 height 12
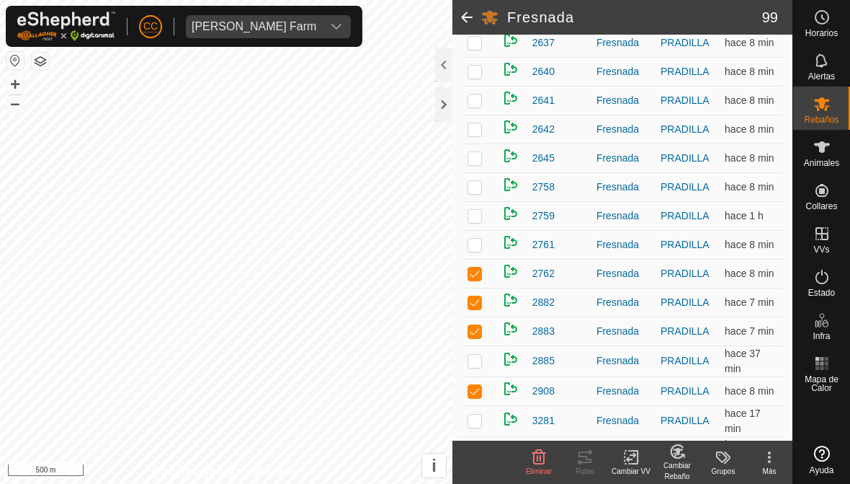
checkbox input "false"
click at [485, 293] on td at bounding box center [479, 302] width 35 height 29
checkbox input "false"
click at [488, 270] on td at bounding box center [479, 273] width 35 height 29
checkbox input "false"
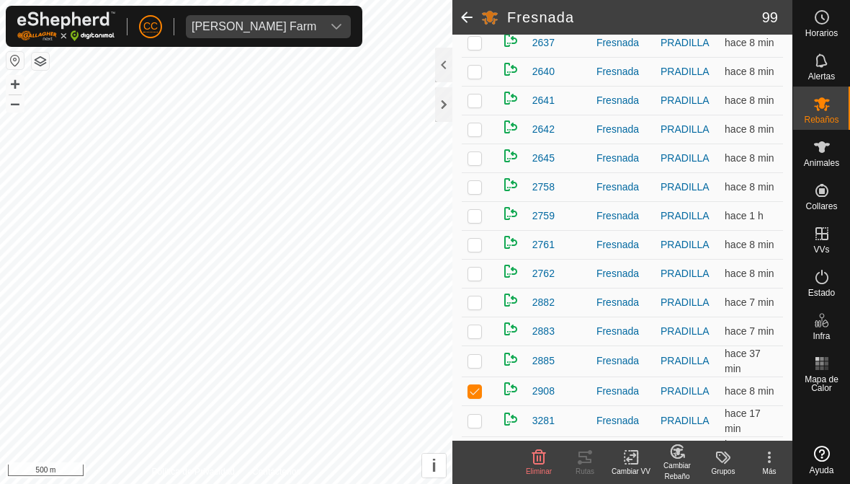
click at [486, 259] on td at bounding box center [479, 244] width 35 height 29
checkbox input "true"
click at [478, 379] on td at bounding box center [479, 390] width 35 height 29
checkbox input "false"
click at [473, 244] on p-checkbox at bounding box center [475, 245] width 14 height 12
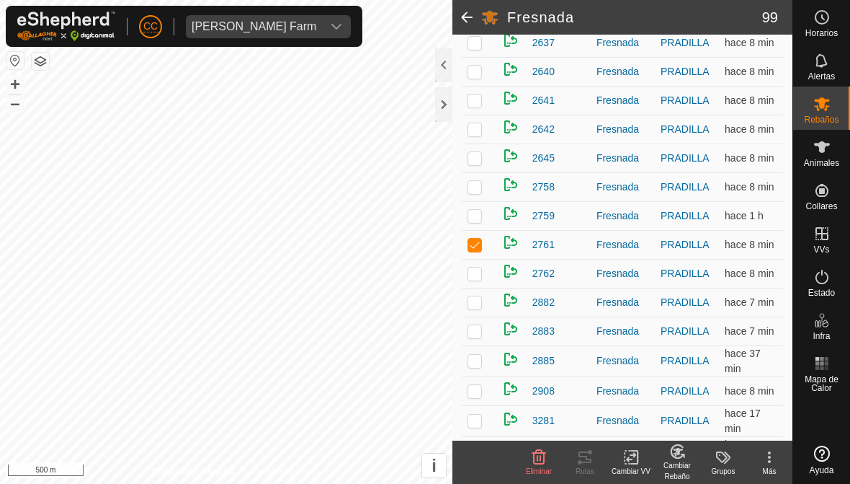
checkbox input "false"
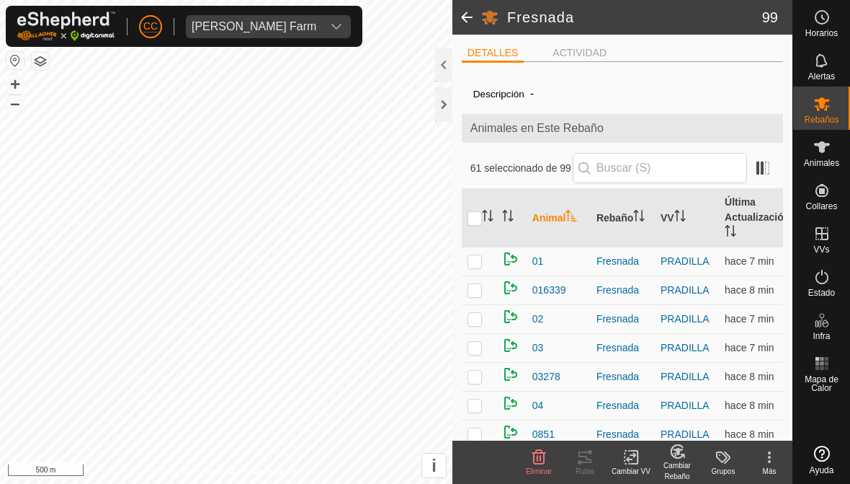
scroll to position [0, 0]
click at [471, 215] on input "checkbox" at bounding box center [475, 218] width 14 height 14
checkbox input "true"
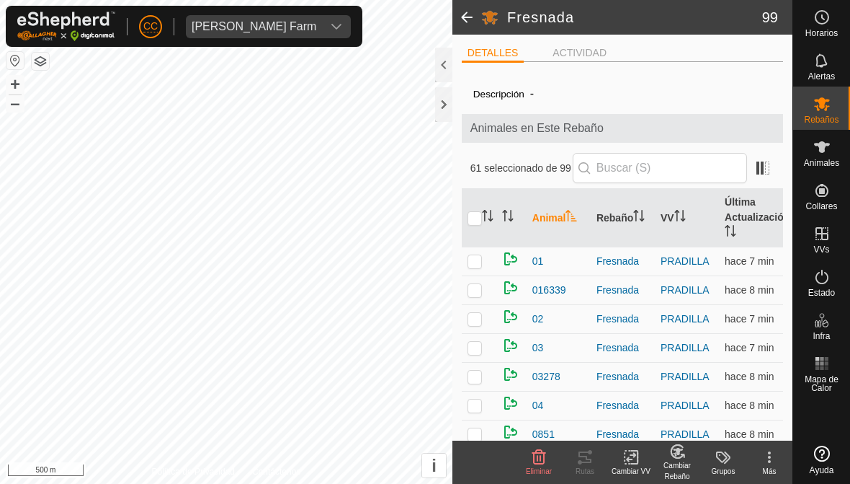
checkbox input "true"
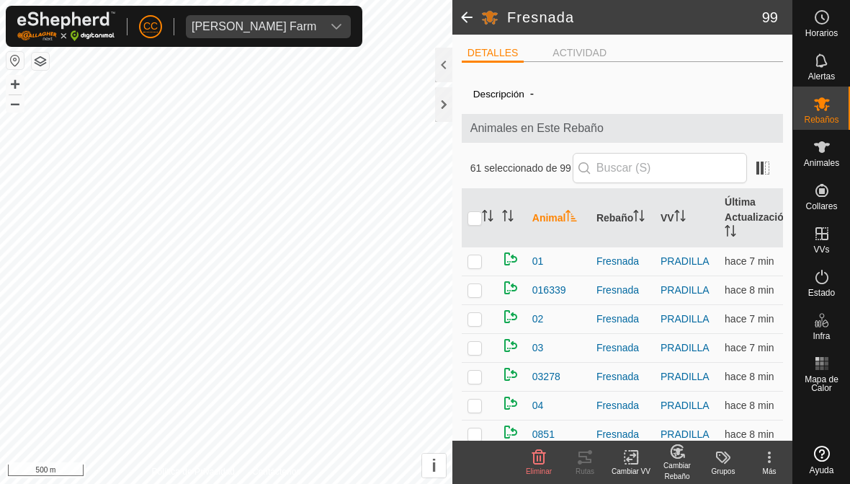
checkbox input "true"
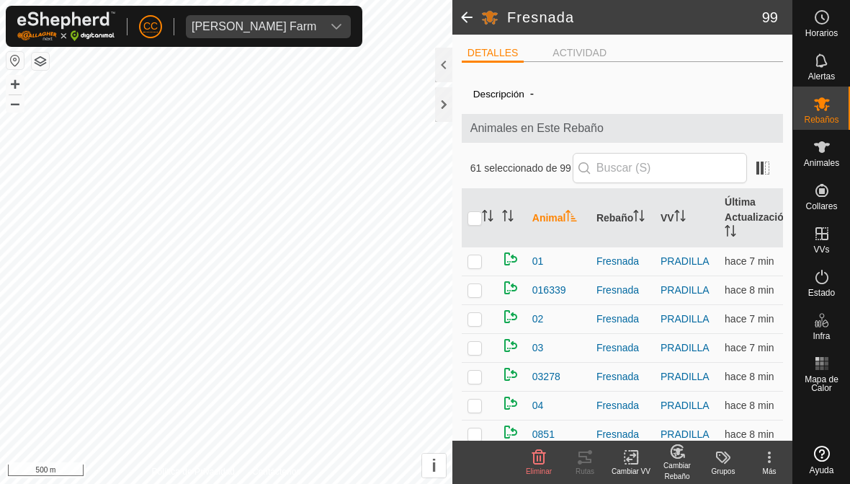
checkbox input "true"
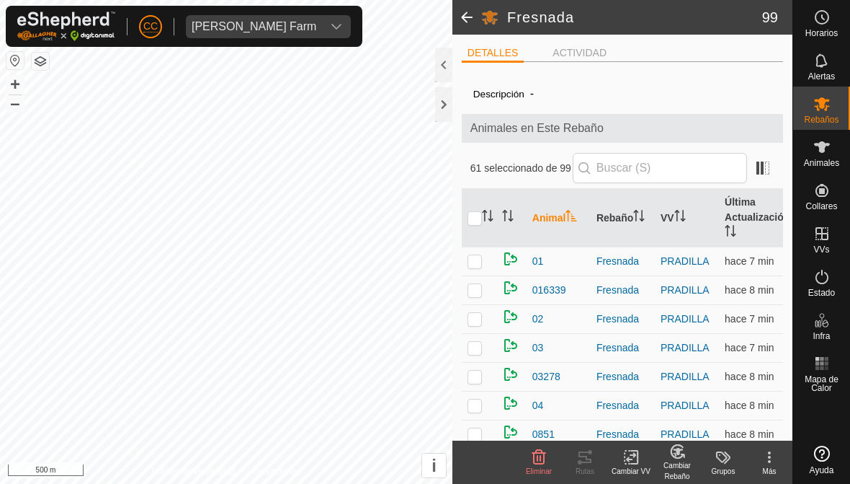
checkbox input "true"
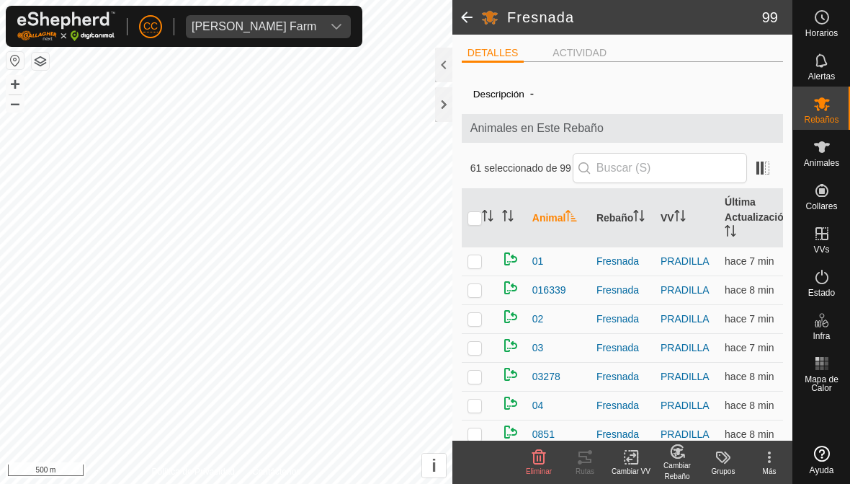
checkbox input "true"
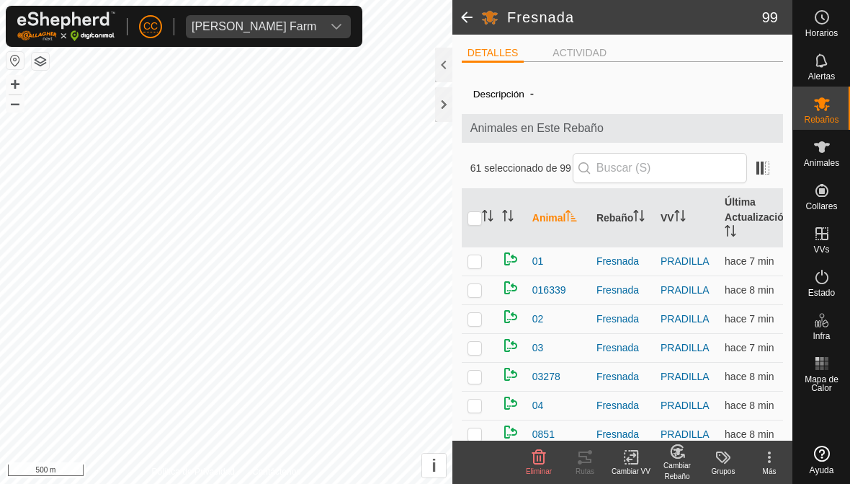
checkbox input "true"
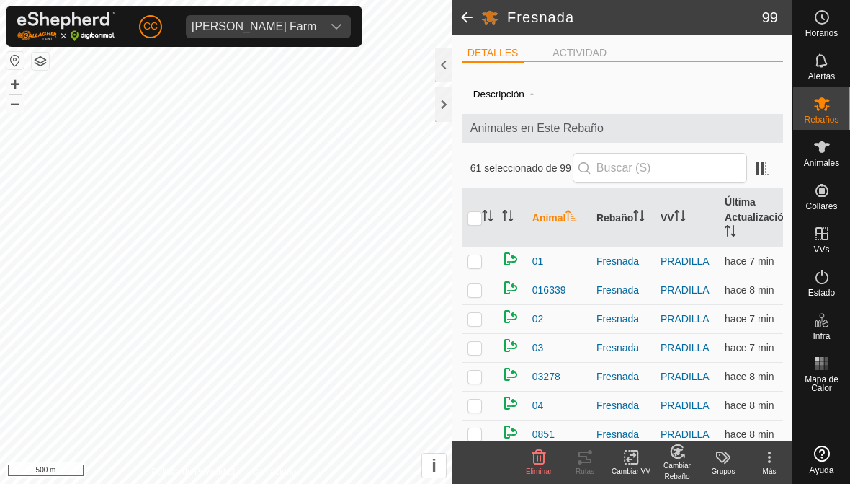
checkbox input "true"
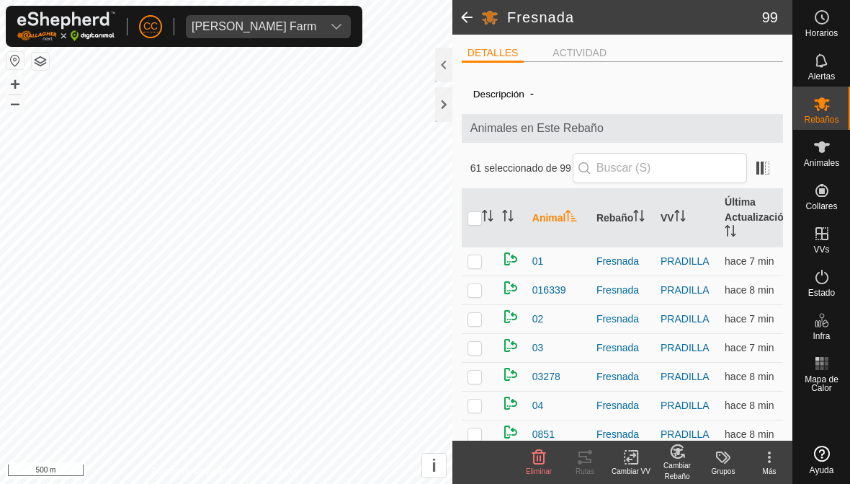
checkbox input "true"
click at [478, 215] on input "checkbox" at bounding box center [475, 218] width 14 height 14
checkbox input "false"
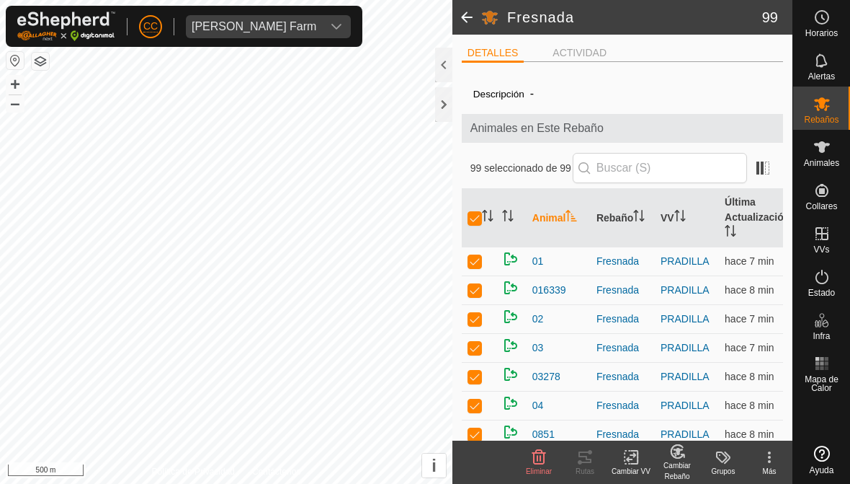
checkbox input "false"
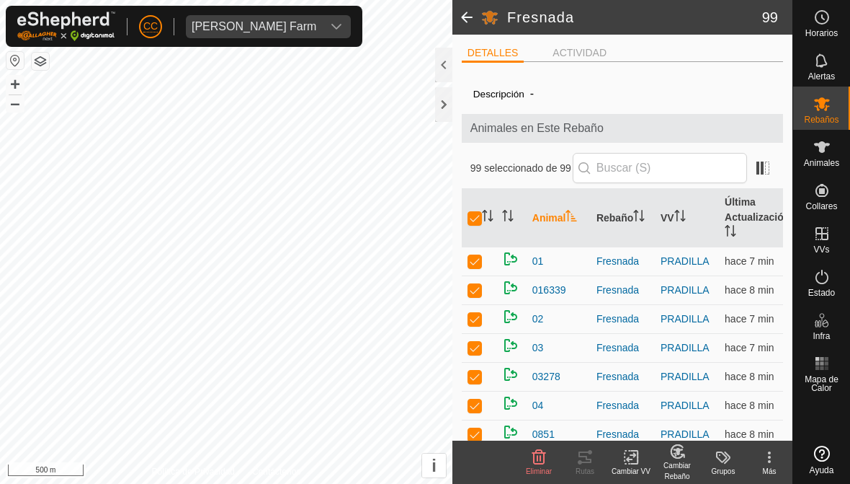
checkbox input "false"
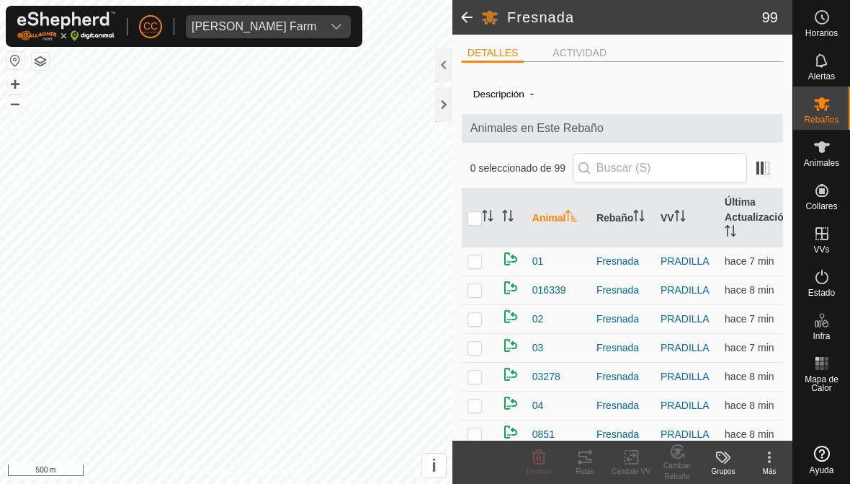
click at [481, 257] on p-checkbox at bounding box center [475, 261] width 14 height 12
click at [475, 287] on p-checkbox at bounding box center [475, 290] width 14 height 12
click at [479, 328] on td at bounding box center [479, 318] width 35 height 29
click at [482, 349] on td at bounding box center [479, 347] width 35 height 29
click at [478, 380] on p-checkbox at bounding box center [475, 376] width 14 height 12
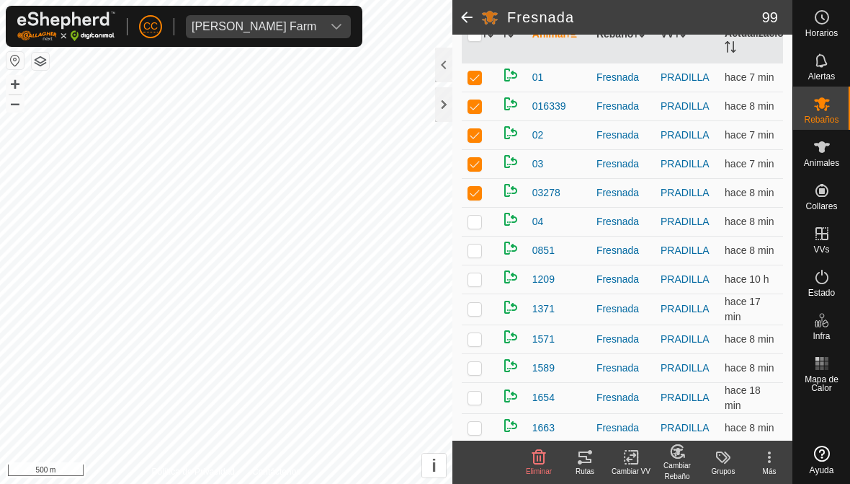
scroll to position [184, 0]
click at [476, 364] on p-checkbox at bounding box center [475, 367] width 14 height 12
click at [476, 326] on td at bounding box center [479, 338] width 35 height 29
click at [480, 306] on p-checkbox at bounding box center [475, 308] width 14 height 12
click at [480, 274] on p-checkbox at bounding box center [475, 278] width 14 height 12
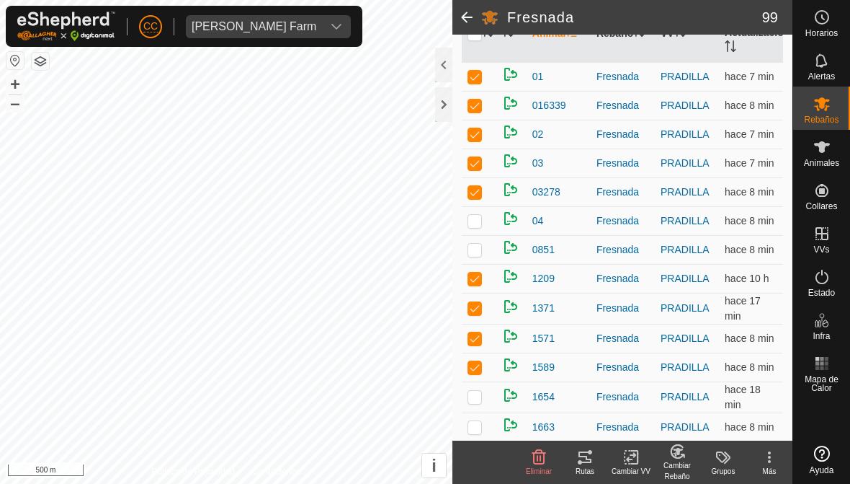
click at [476, 239] on td at bounding box center [479, 249] width 35 height 29
click at [473, 216] on p-checkbox at bounding box center [475, 221] width 14 height 12
click at [473, 363] on p-checkbox at bounding box center [475, 367] width 14 height 12
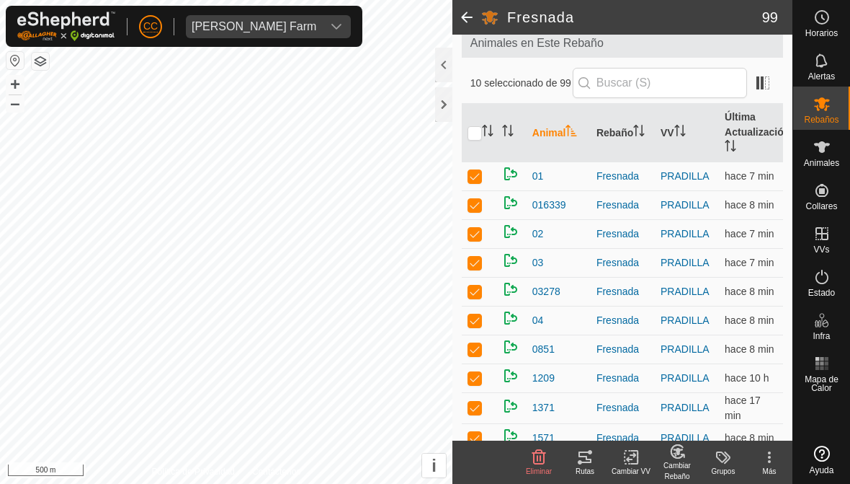
scroll to position [71, 0]
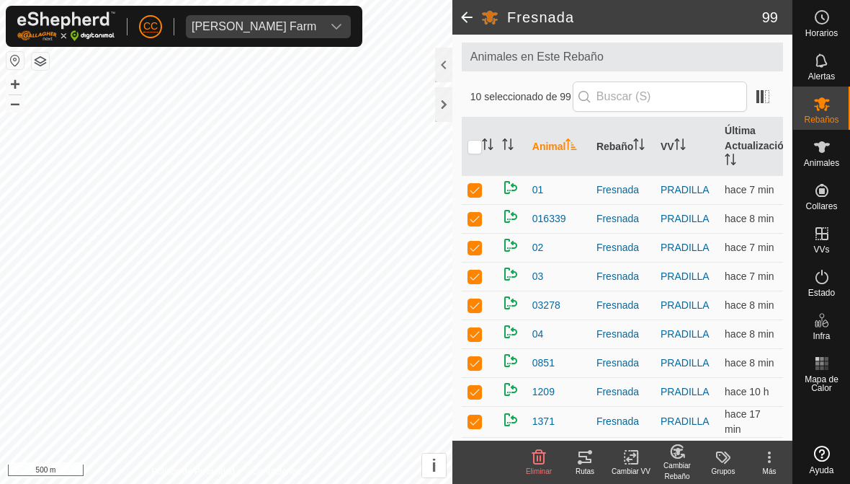
click at [585, 460] on icon at bounding box center [584, 456] width 17 height 17
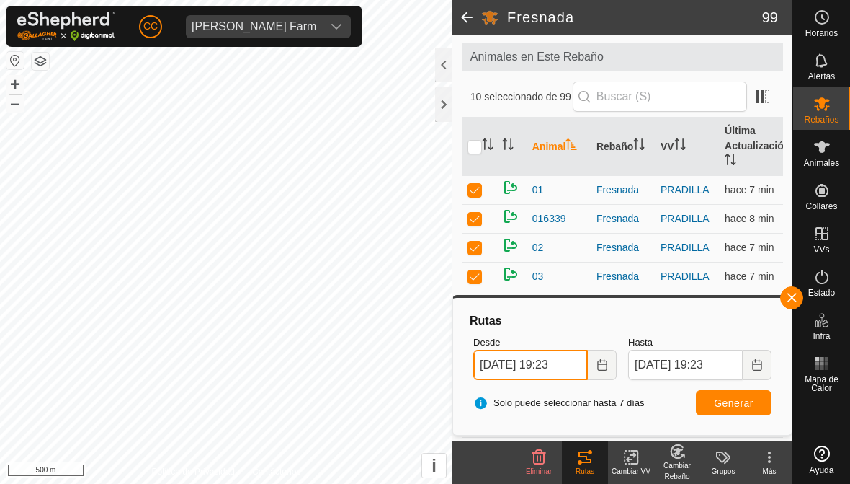
click at [528, 359] on input "[DATE] 19:23" at bounding box center [530, 364] width 115 height 30
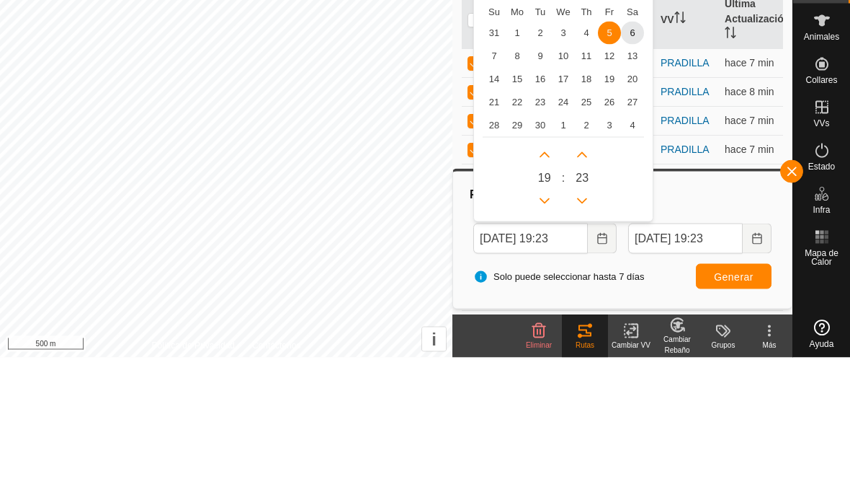
click at [499, 148] on span "31" at bounding box center [494, 159] width 23 height 23
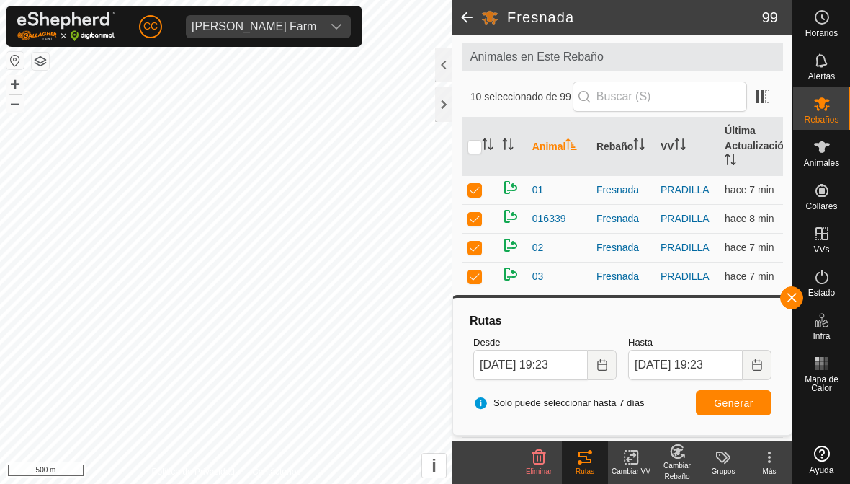
click at [723, 402] on span "Generar" at bounding box center [734, 403] width 40 height 12
click at [445, 107] on div at bounding box center [443, 104] width 17 height 35
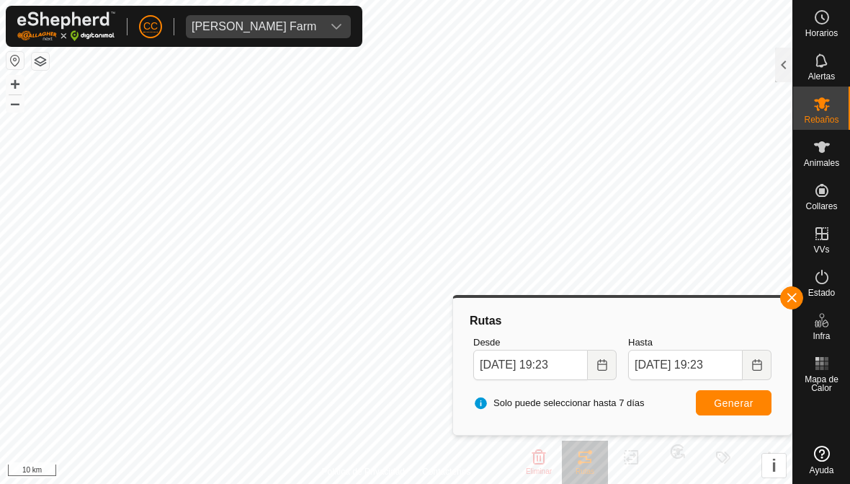
click at [787, 290] on button "button" at bounding box center [791, 297] width 23 height 23
